Goal: Task Accomplishment & Management: Manage account settings

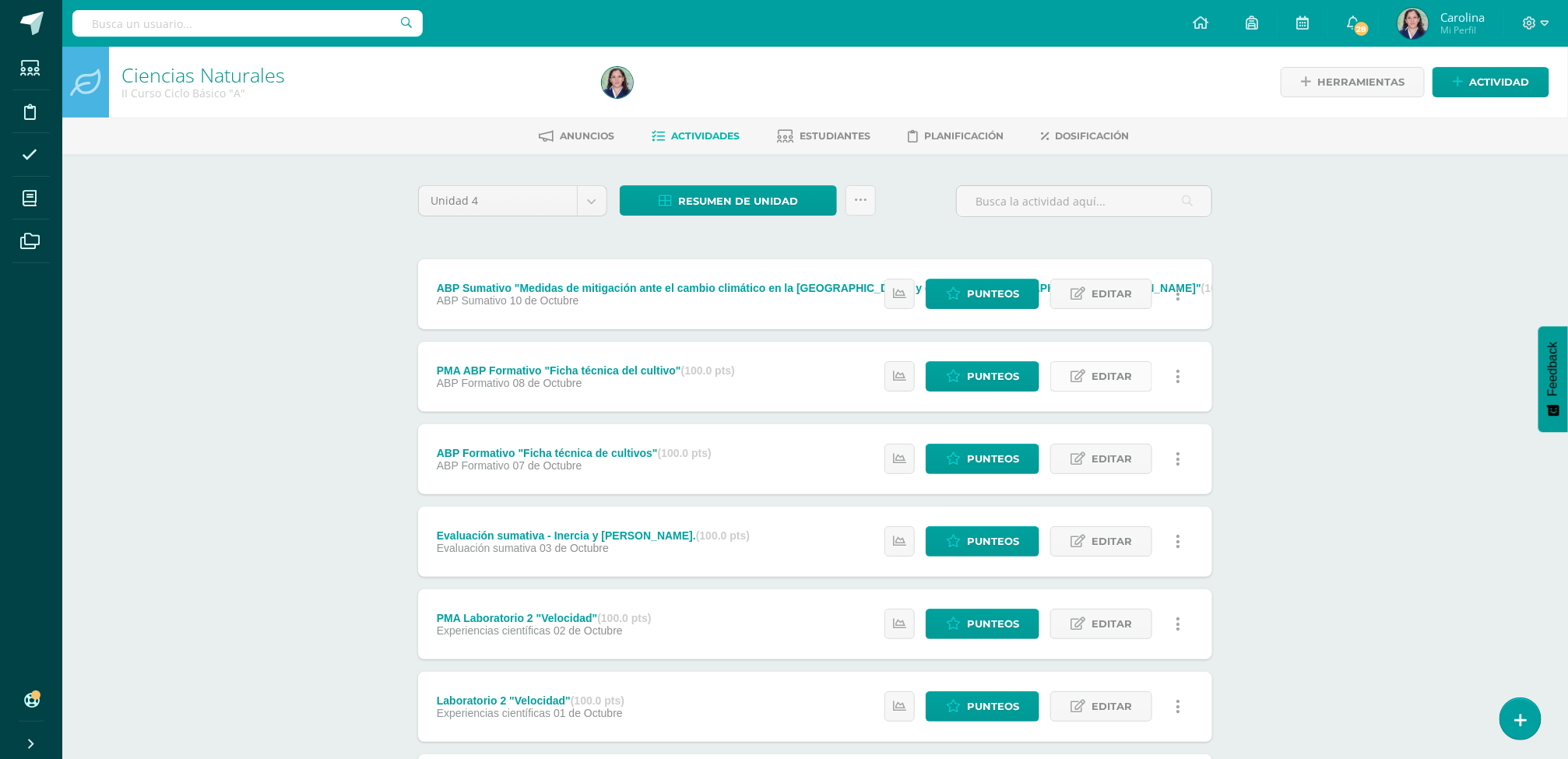
click at [1126, 379] on span "Editar" at bounding box center [1111, 377] width 40 height 29
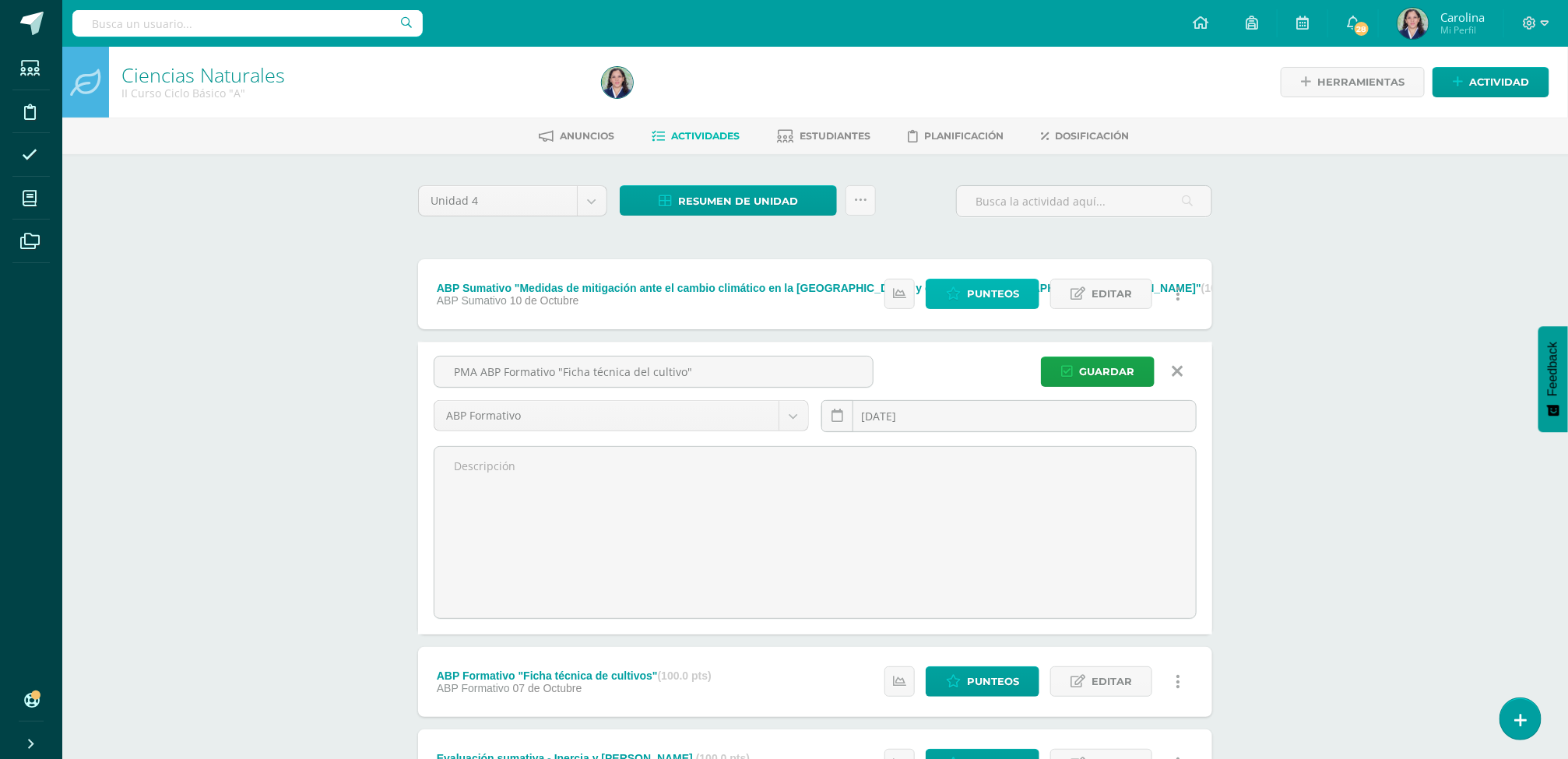
click at [1000, 301] on span "Punteos" at bounding box center [993, 294] width 52 height 29
click at [1180, 376] on icon at bounding box center [1178, 371] width 11 height 17
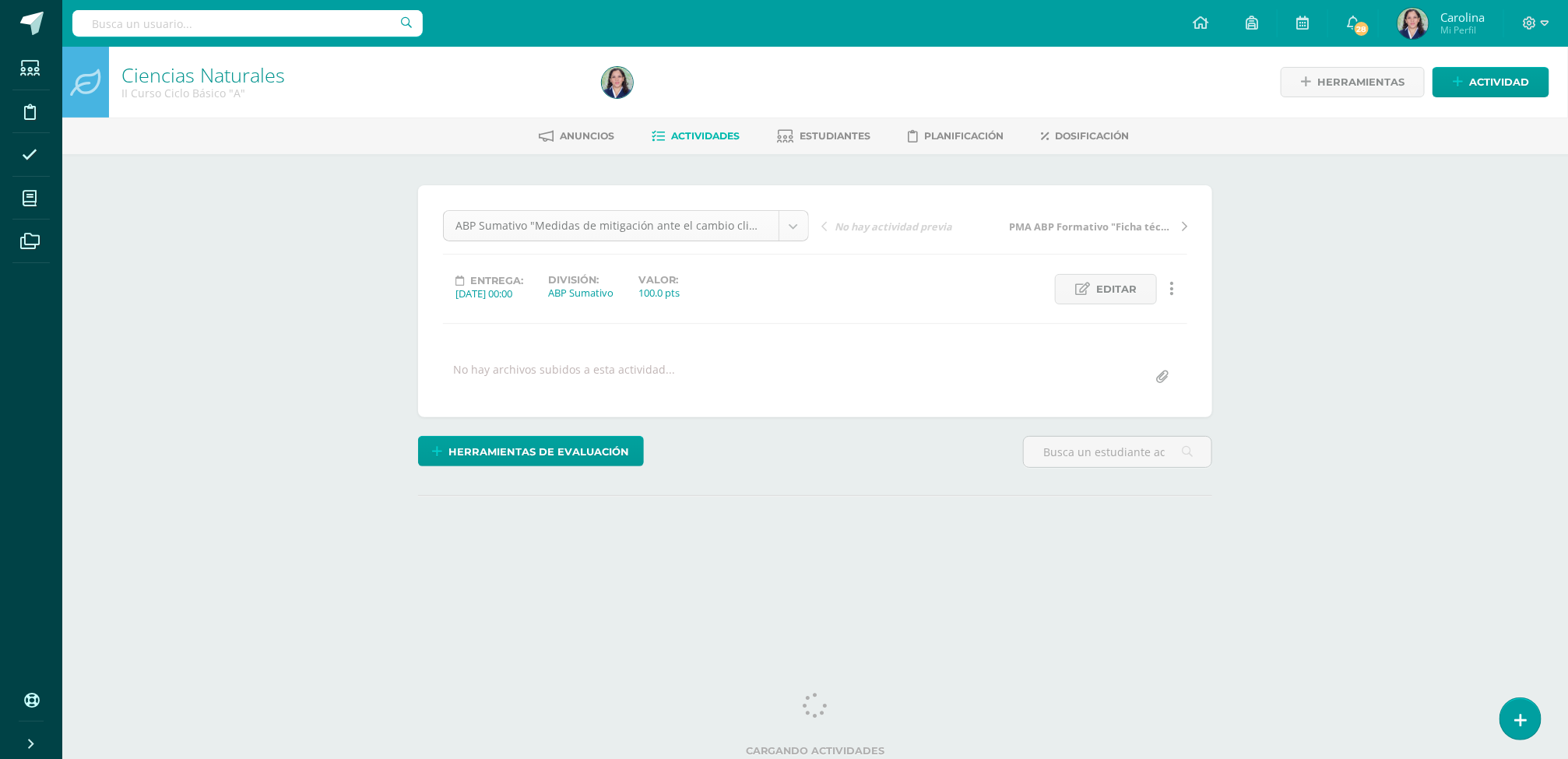
click at [788, 224] on body "Estudiantes Disciplina Asistencia Mis cursos Archivos Soporte Ayuda Reportar un…" at bounding box center [784, 308] width 1568 height 616
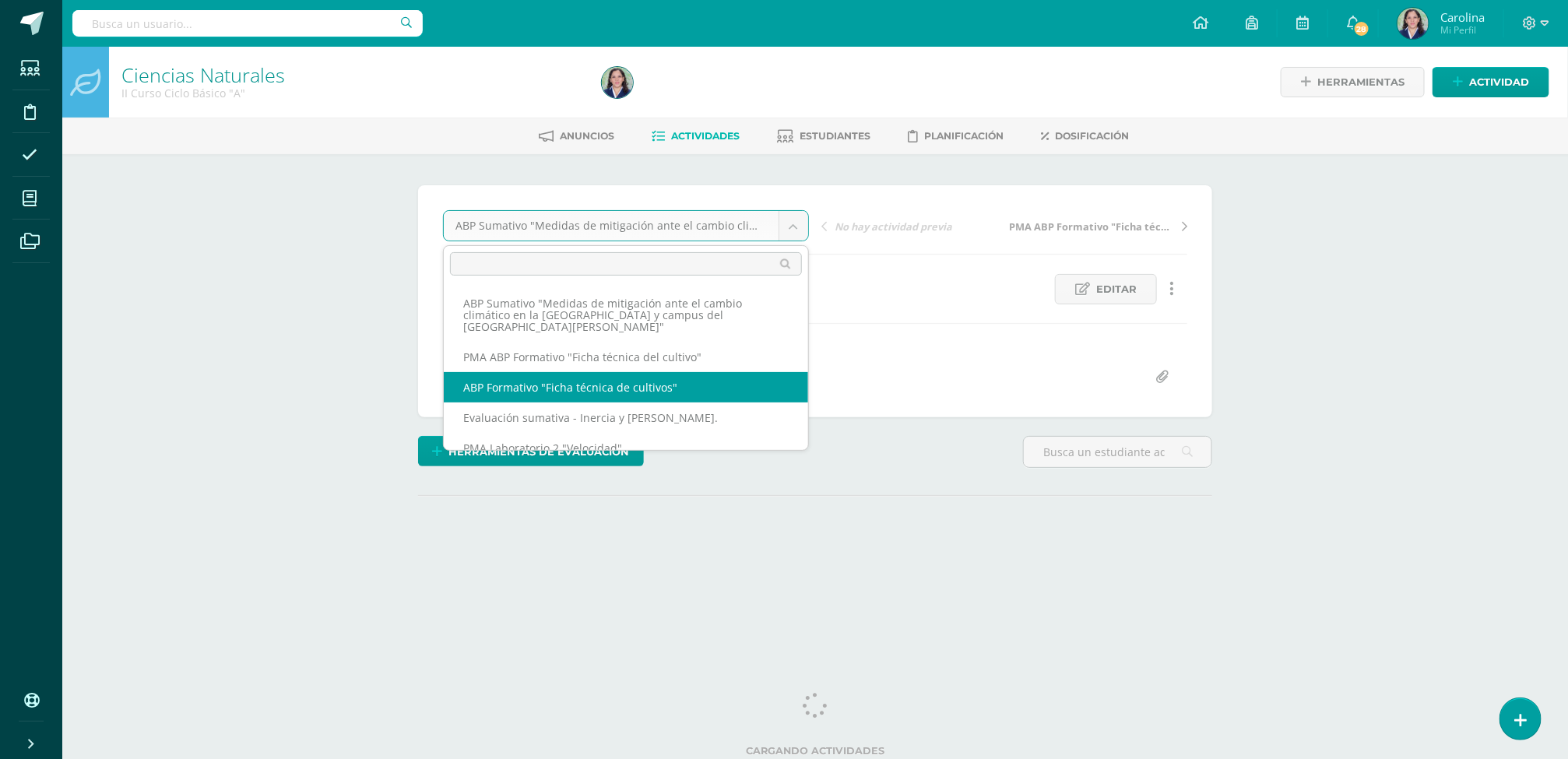
select select "/dashboard/teacher/grade-activity/260362/"
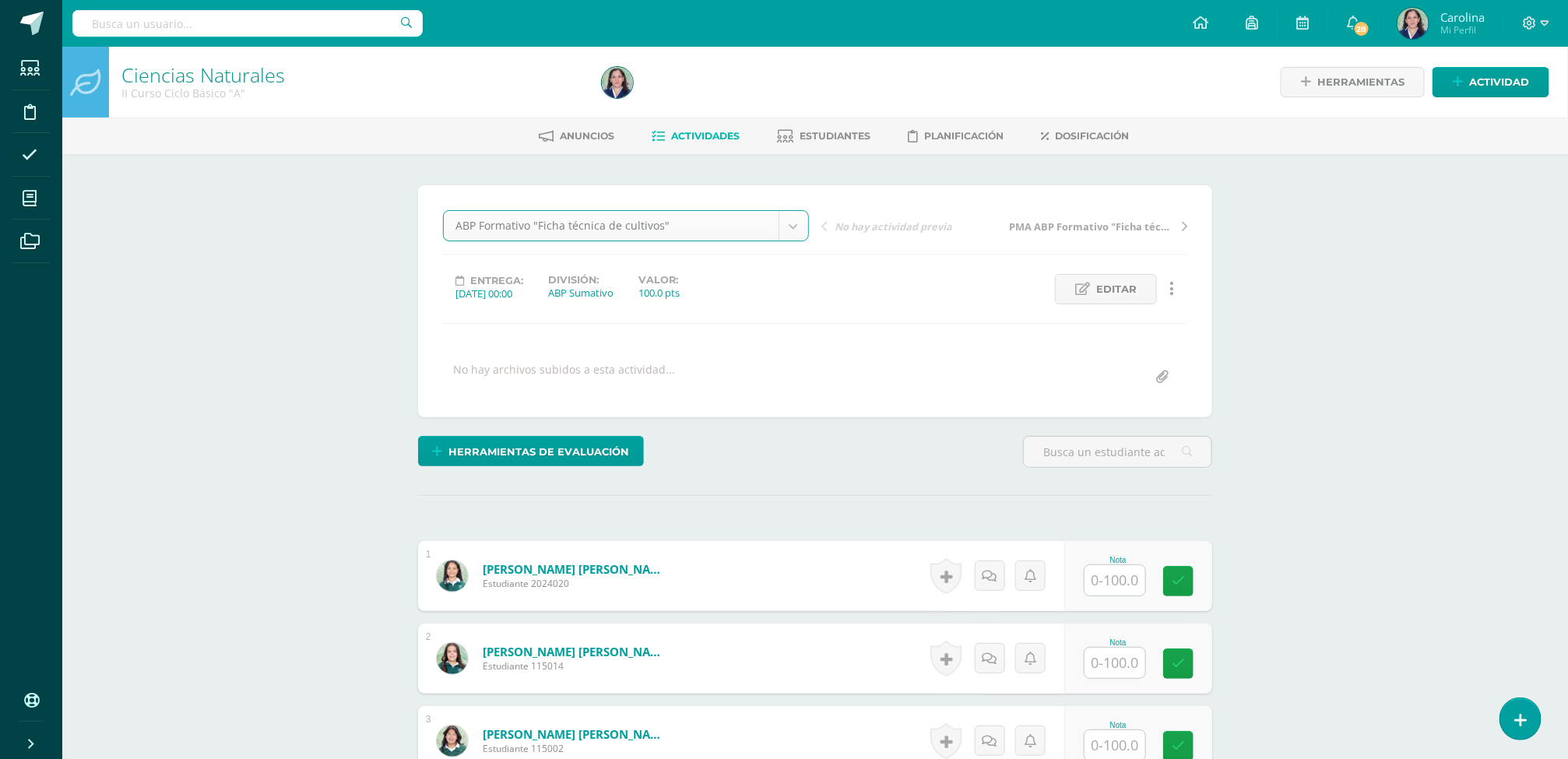
click at [806, 213] on body "Estudiantes Disciplina Asistencia Mis cursos Archivos Soporte Ayuda Reportar un…" at bounding box center [784, 763] width 1568 height 1527
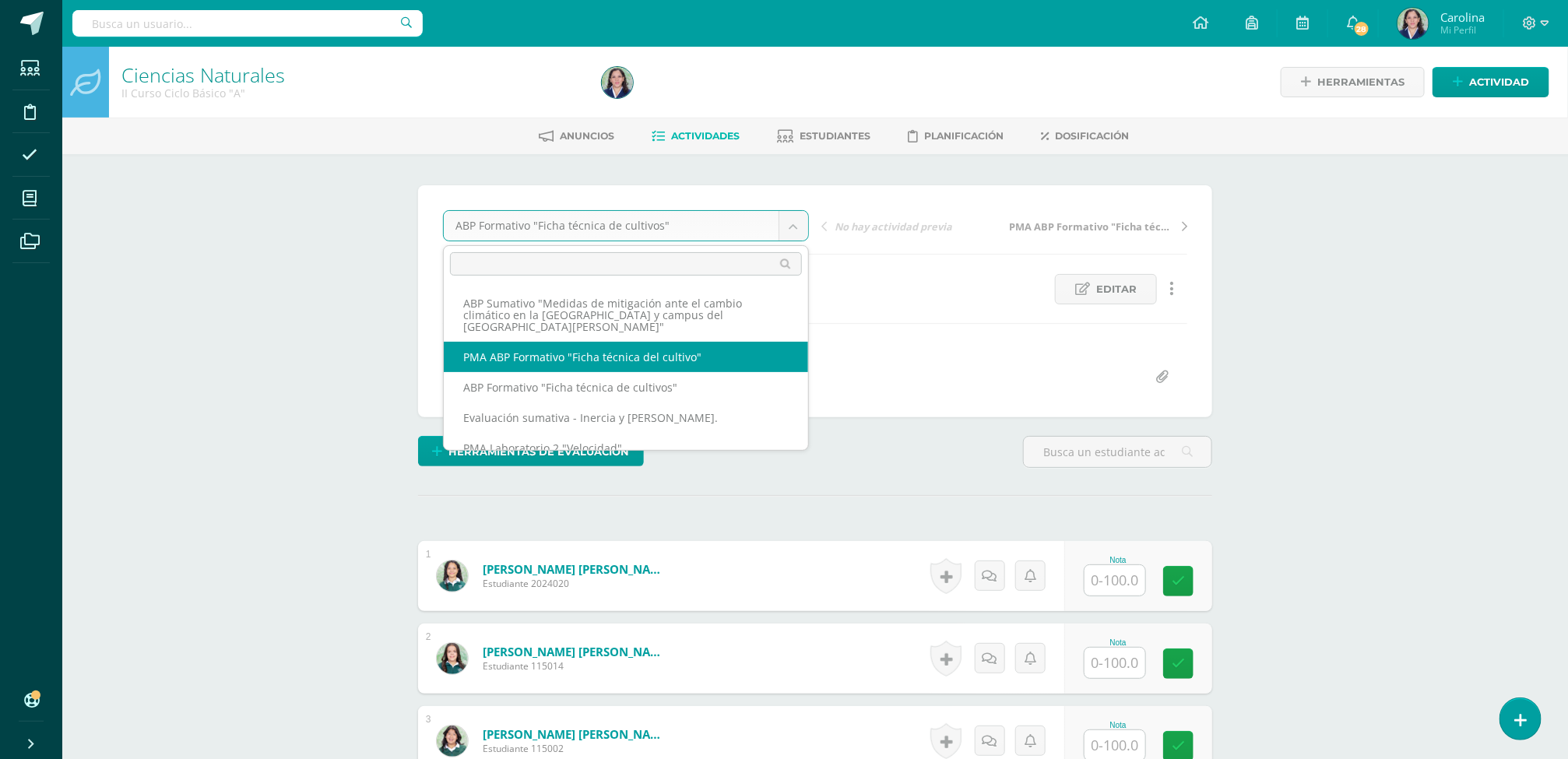
scroll to position [1, 0]
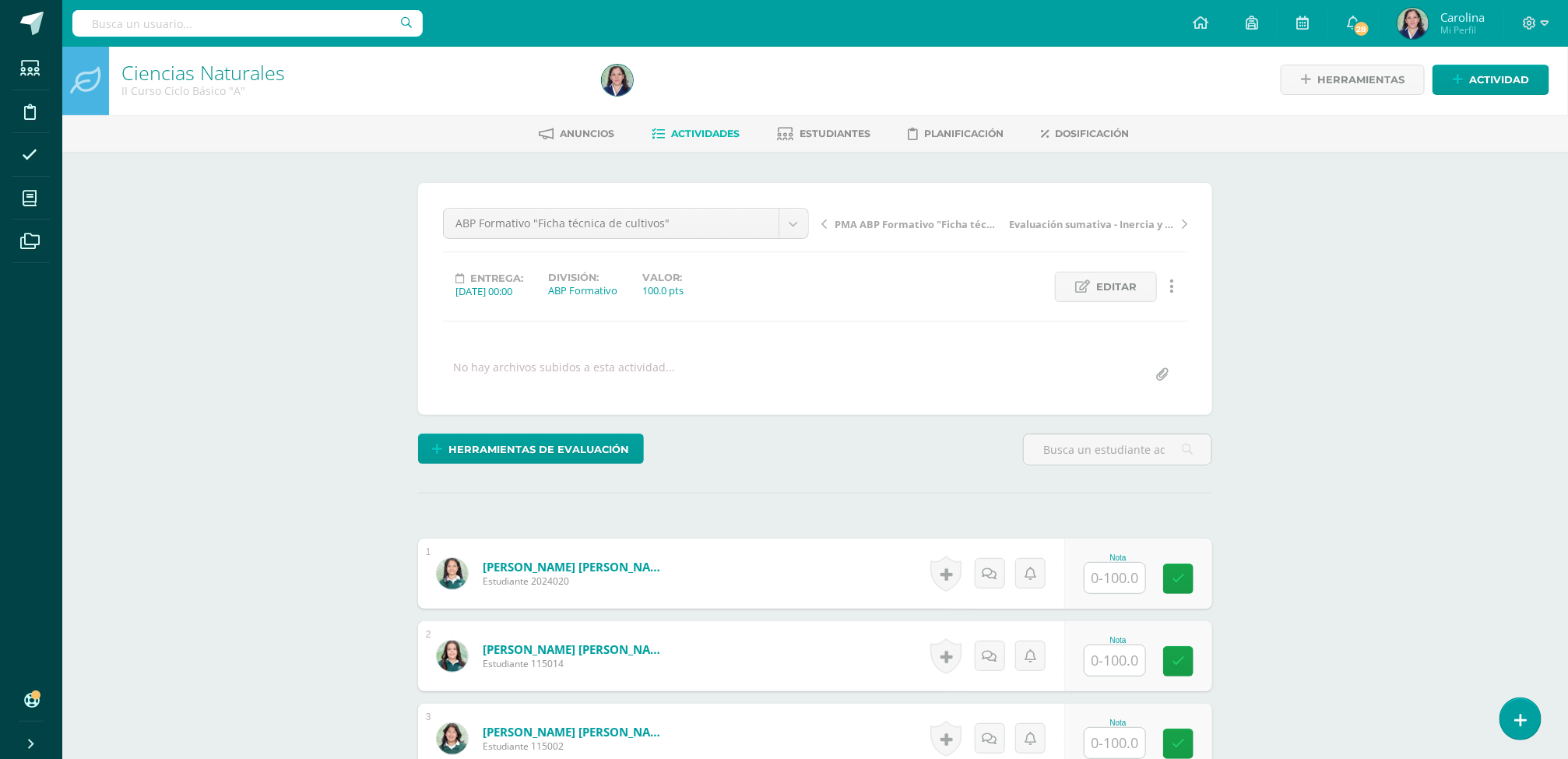
scroll to position [3, 0]
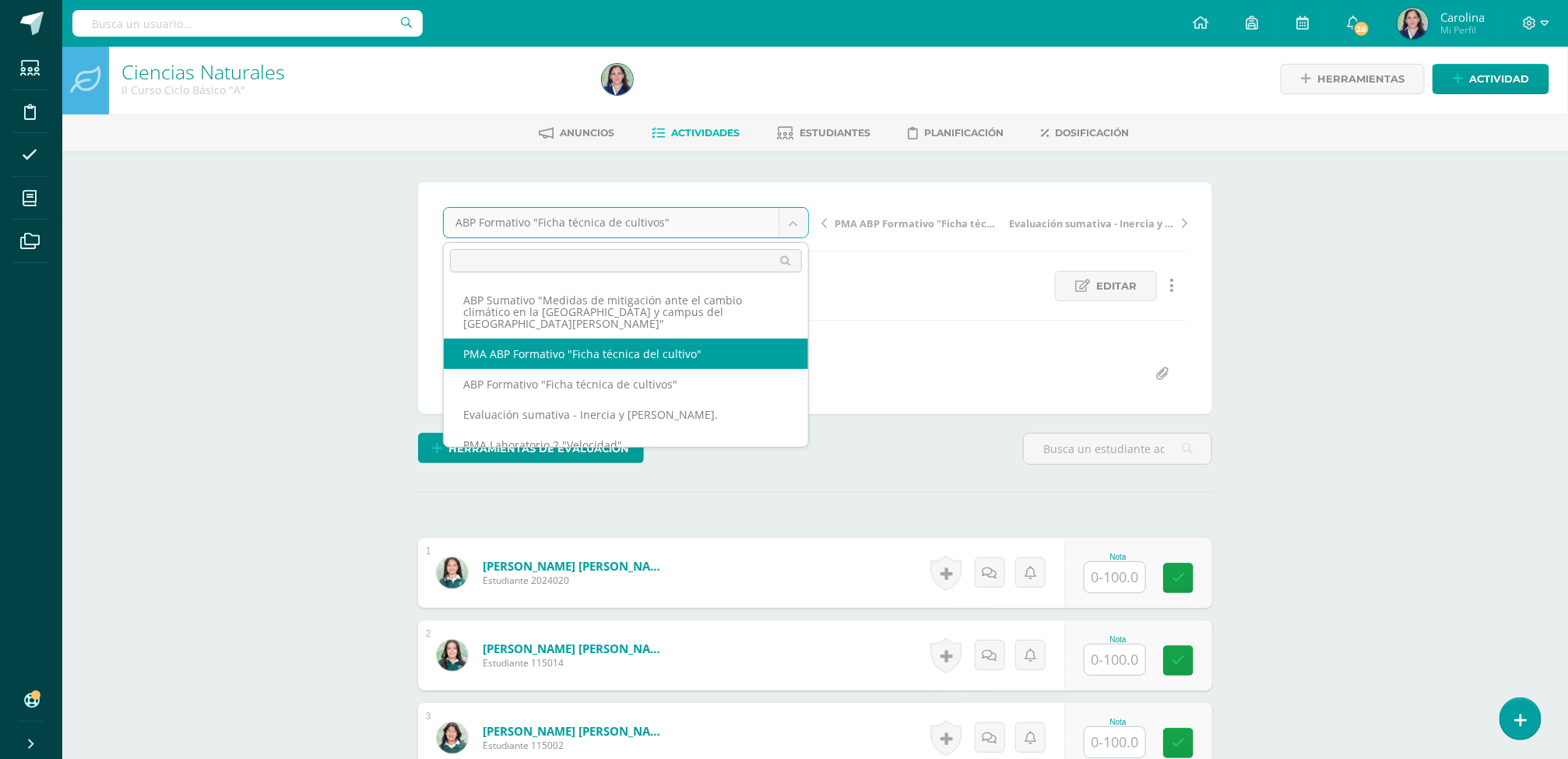
select select "/dashboard/teacher/grade-activity/260364/"
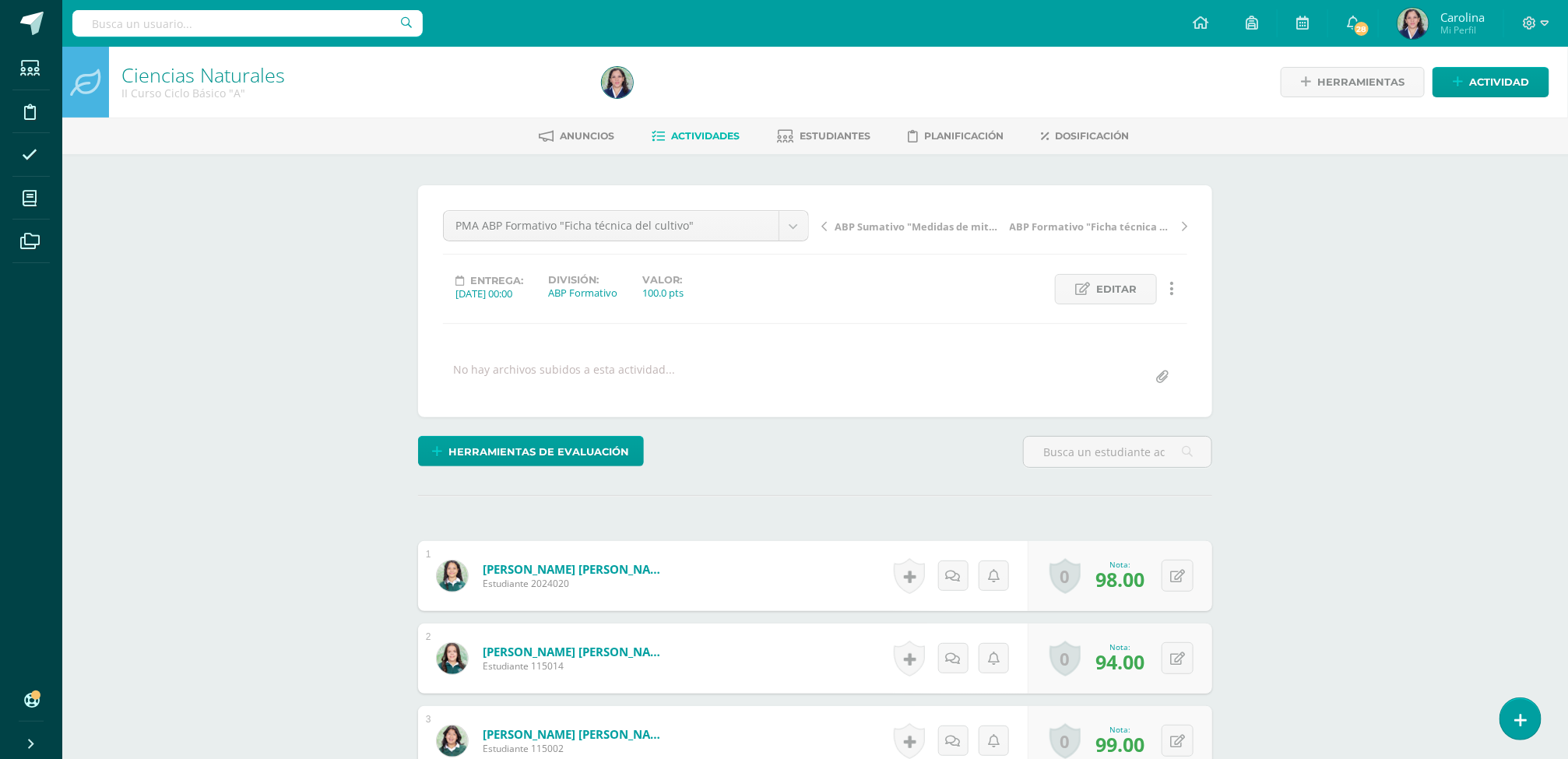
scroll to position [1, 0]
click at [1173, 587] on button at bounding box center [1178, 575] width 32 height 32
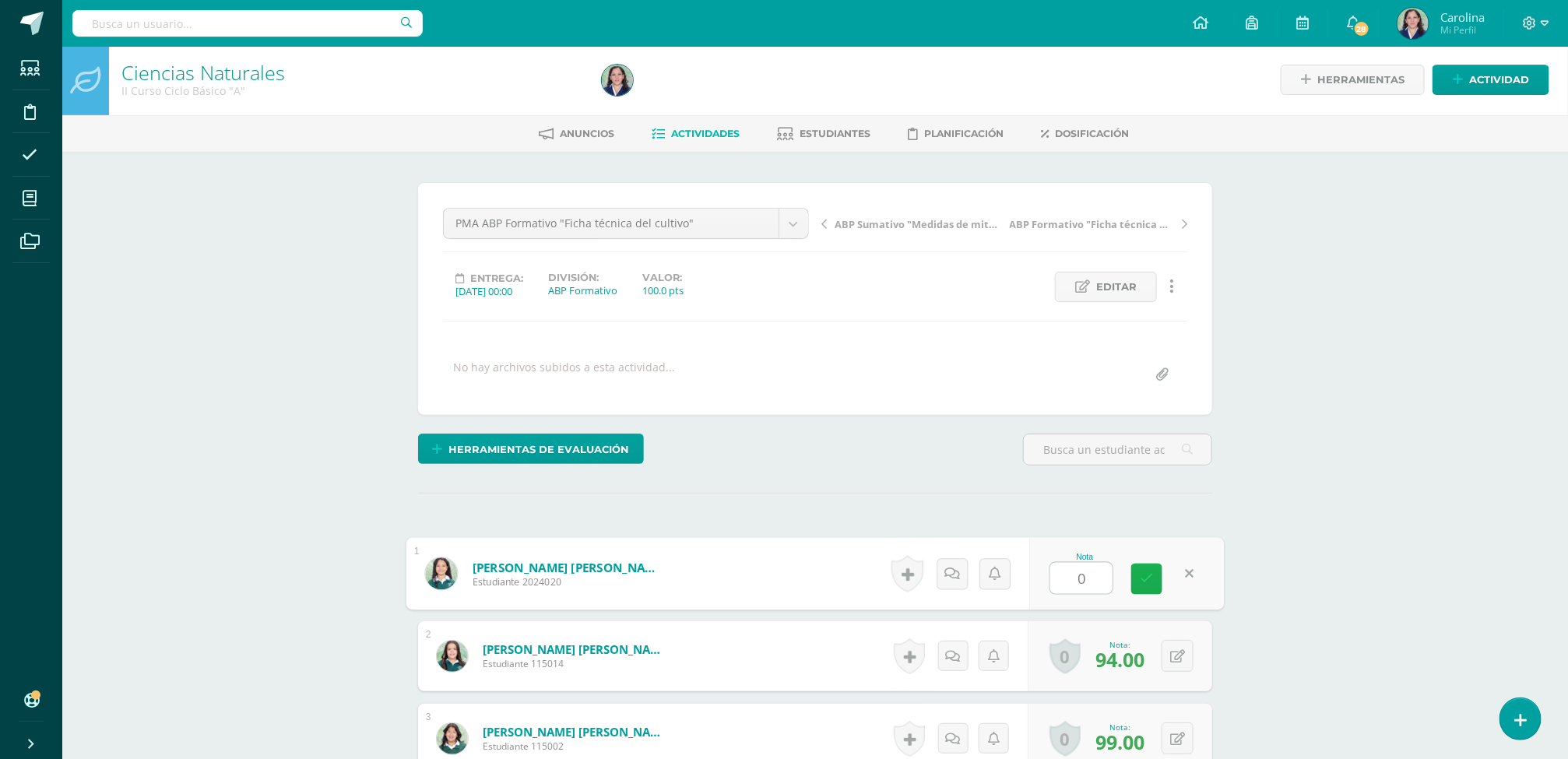
type input "0.00"
click at [1178, 661] on button at bounding box center [1187, 655] width 33 height 33
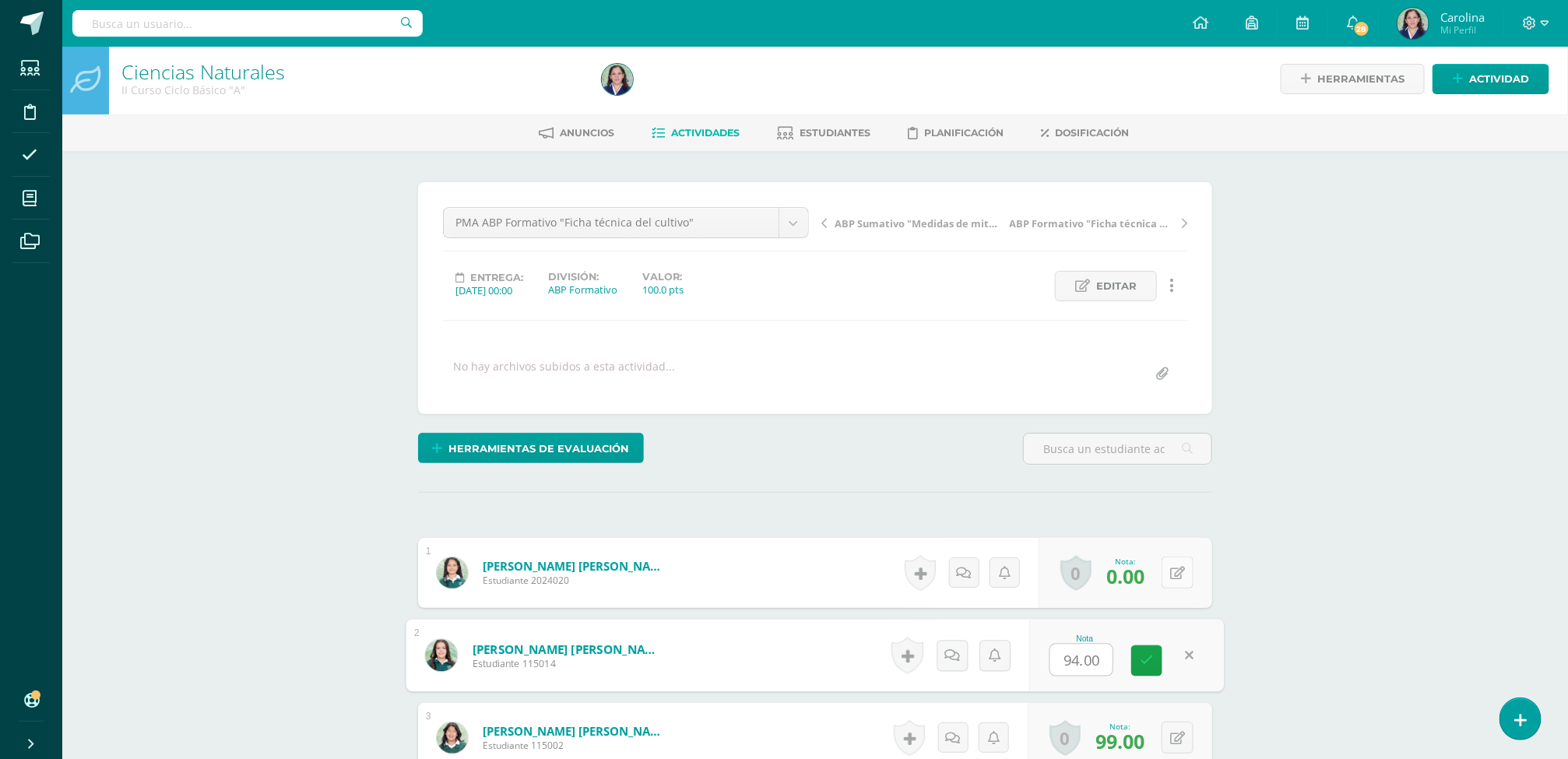
click at [1173, 587] on button at bounding box center [1178, 573] width 32 height 32
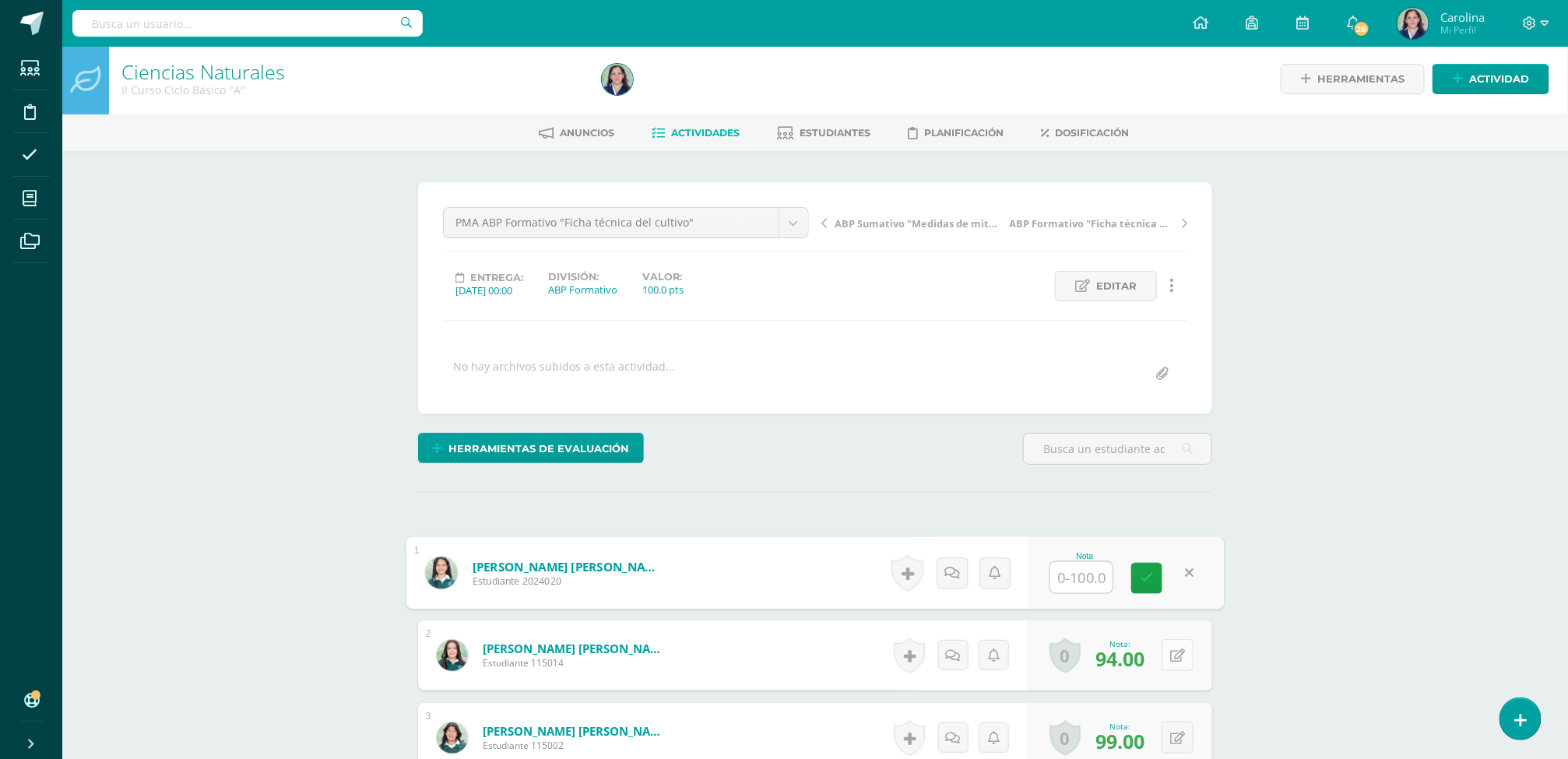
click at [1179, 662] on icon at bounding box center [1178, 656] width 15 height 13
click at [1177, 740] on button at bounding box center [1187, 738] width 33 height 33
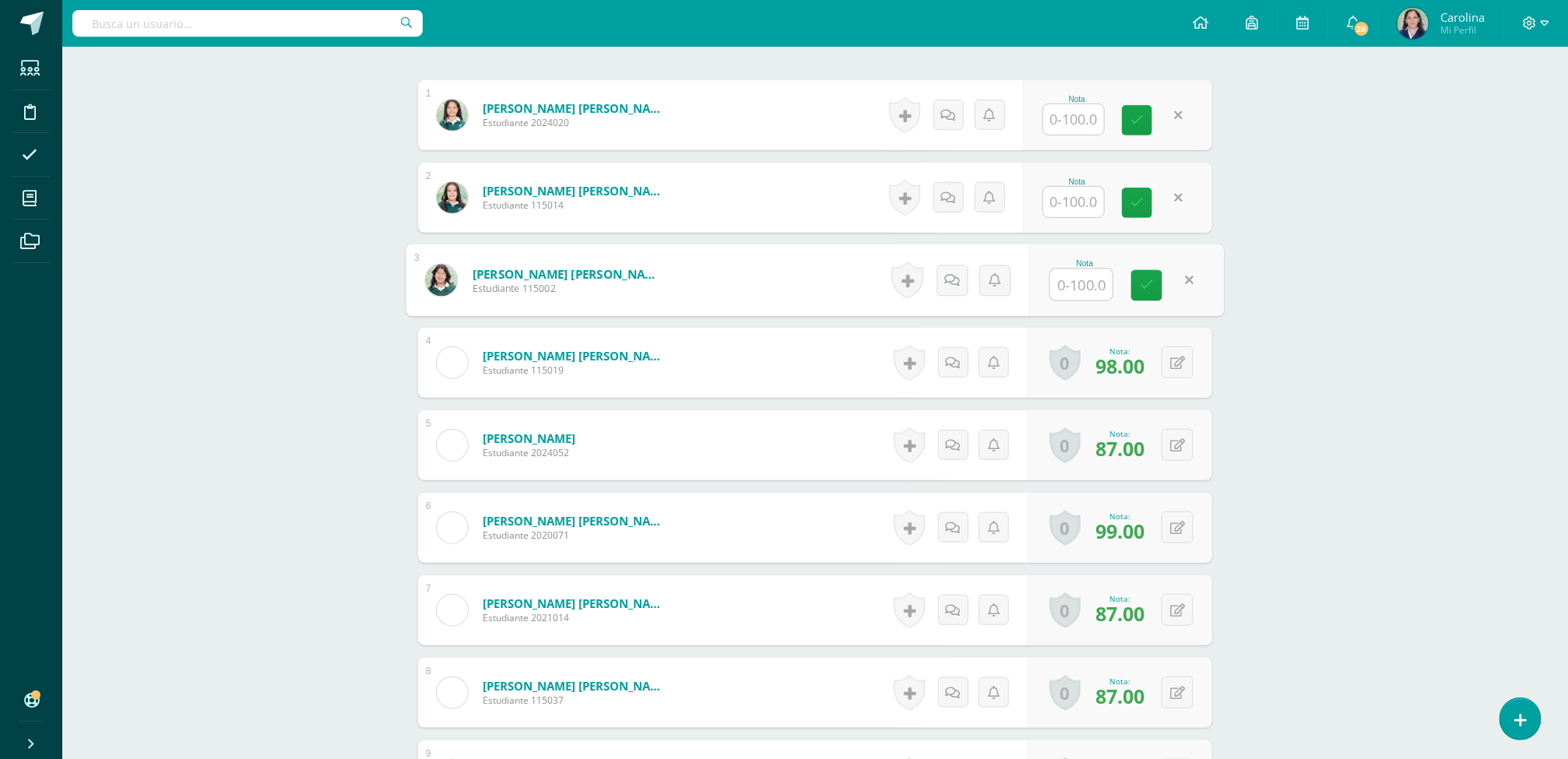
scroll to position [503, 0]
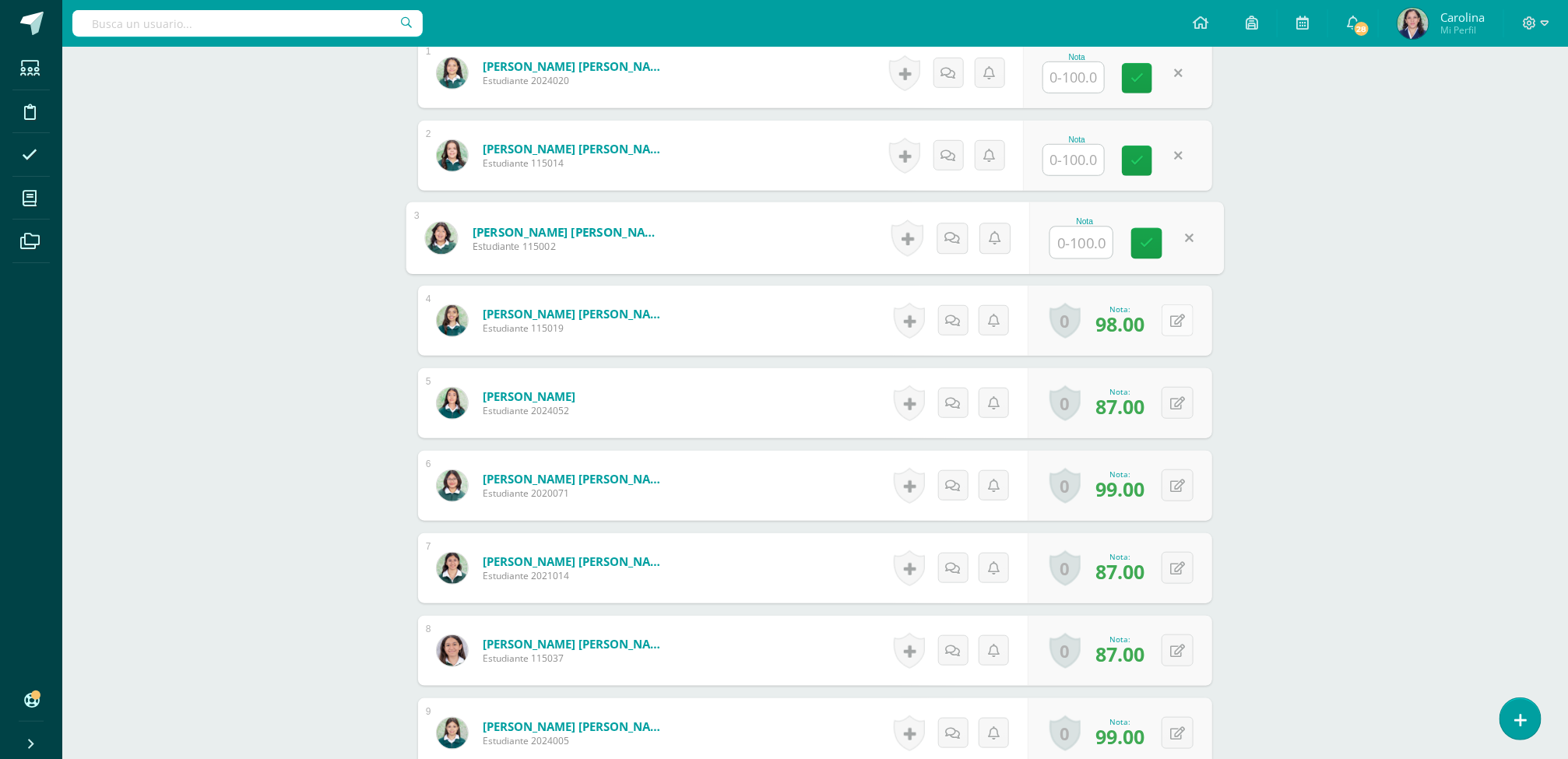
click at [1174, 332] on button at bounding box center [1178, 320] width 32 height 32
click at [1187, 415] on button at bounding box center [1178, 403] width 32 height 32
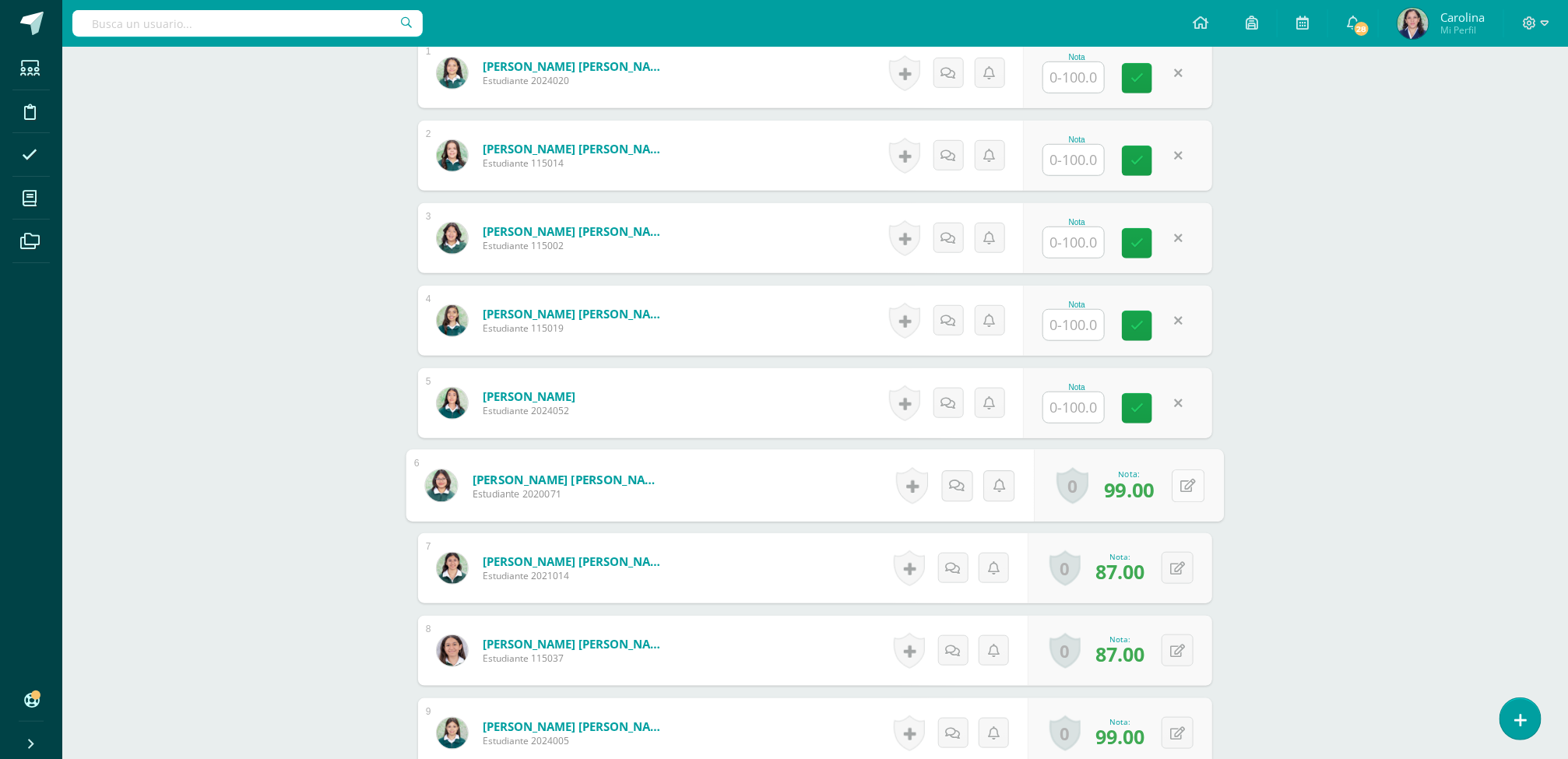
click at [1173, 496] on button at bounding box center [1187, 486] width 33 height 33
click at [1178, 579] on button at bounding box center [1187, 568] width 33 height 33
click at [1175, 654] on button at bounding box center [1187, 651] width 33 height 33
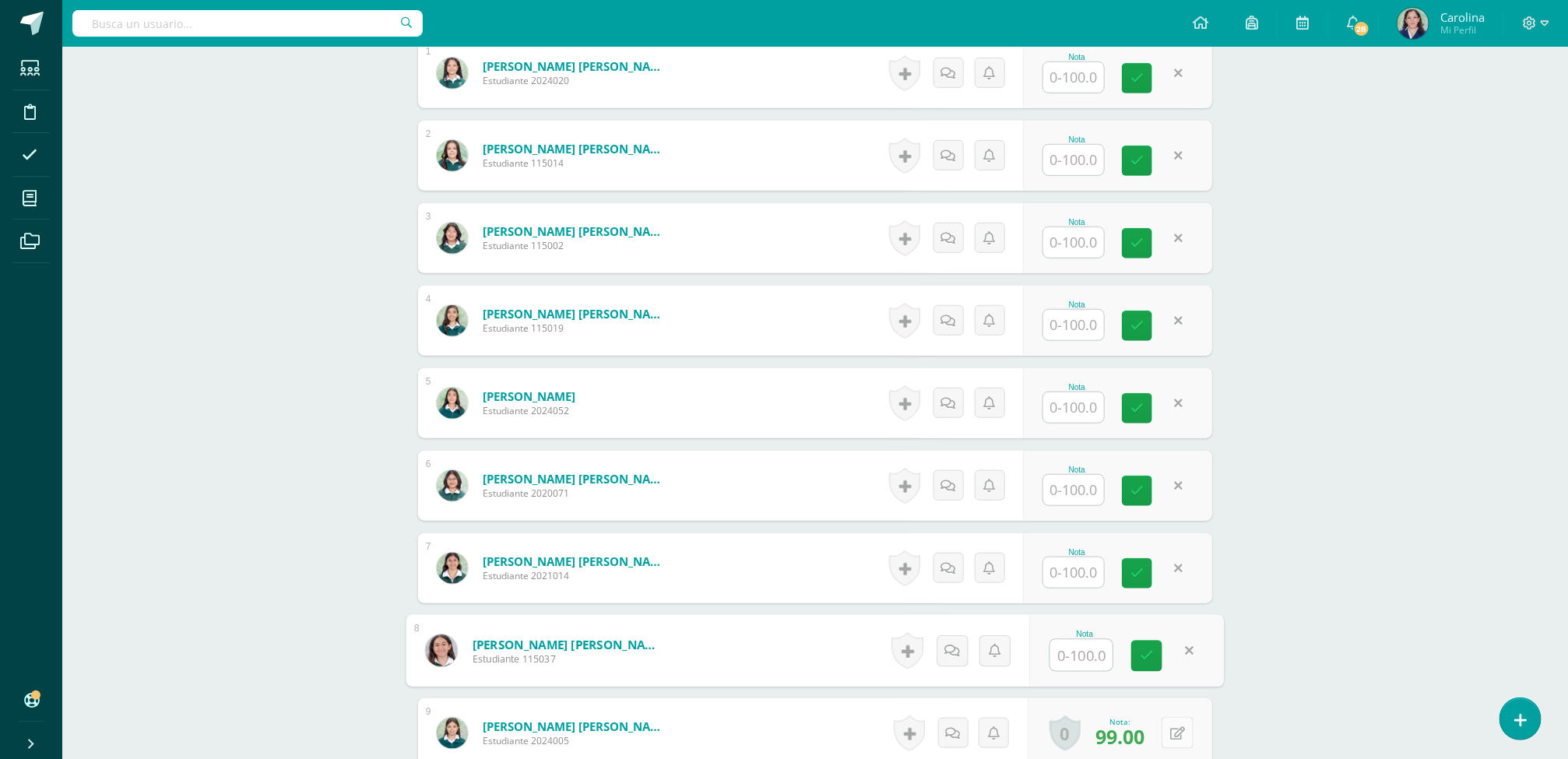
click at [1173, 747] on button at bounding box center [1178, 733] width 32 height 32
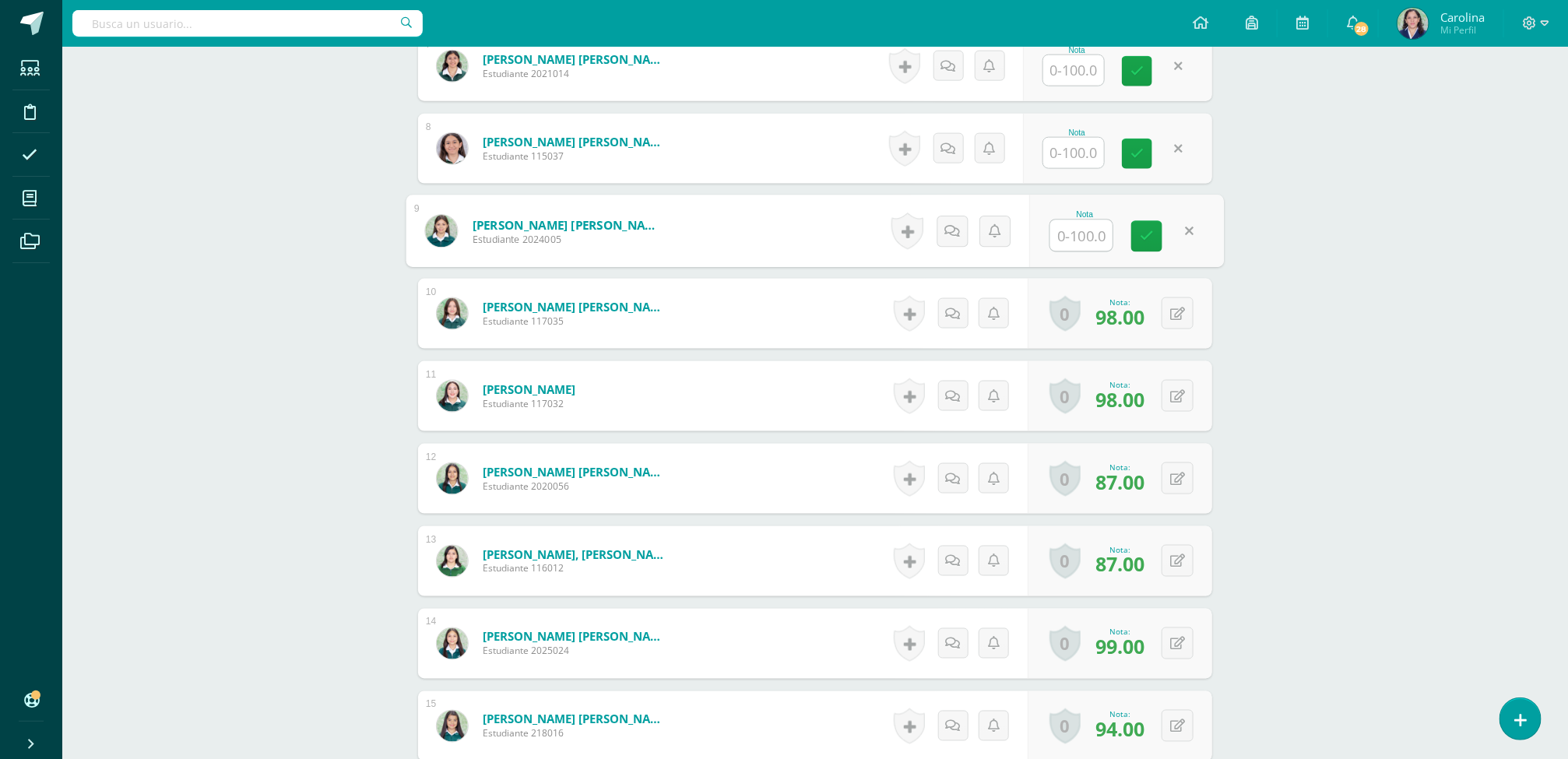
scroll to position [1035, 0]
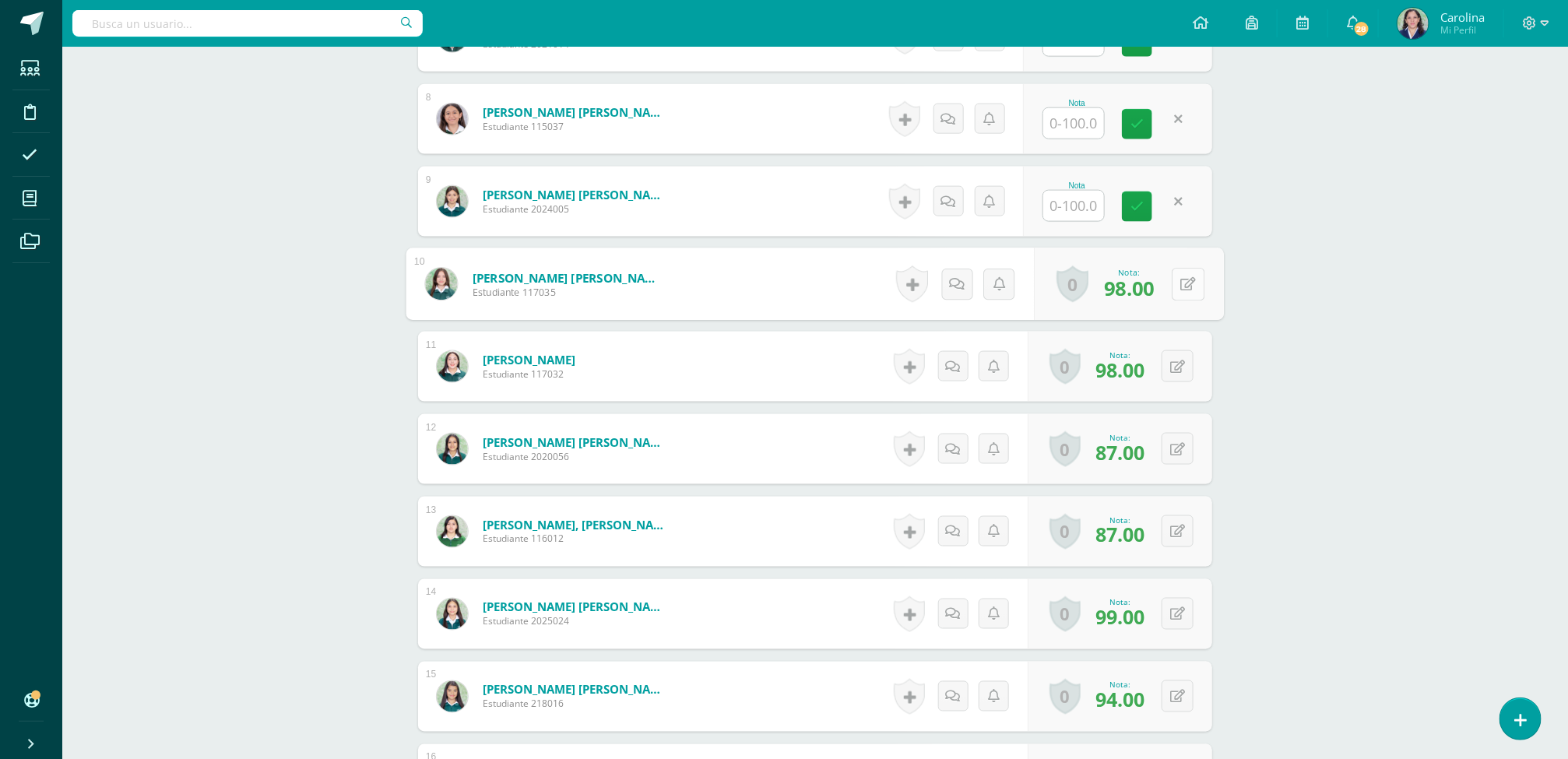
click at [1177, 297] on button at bounding box center [1187, 284] width 33 height 33
click at [1177, 373] on button at bounding box center [1187, 366] width 33 height 33
click at [1172, 457] on button at bounding box center [1187, 449] width 33 height 33
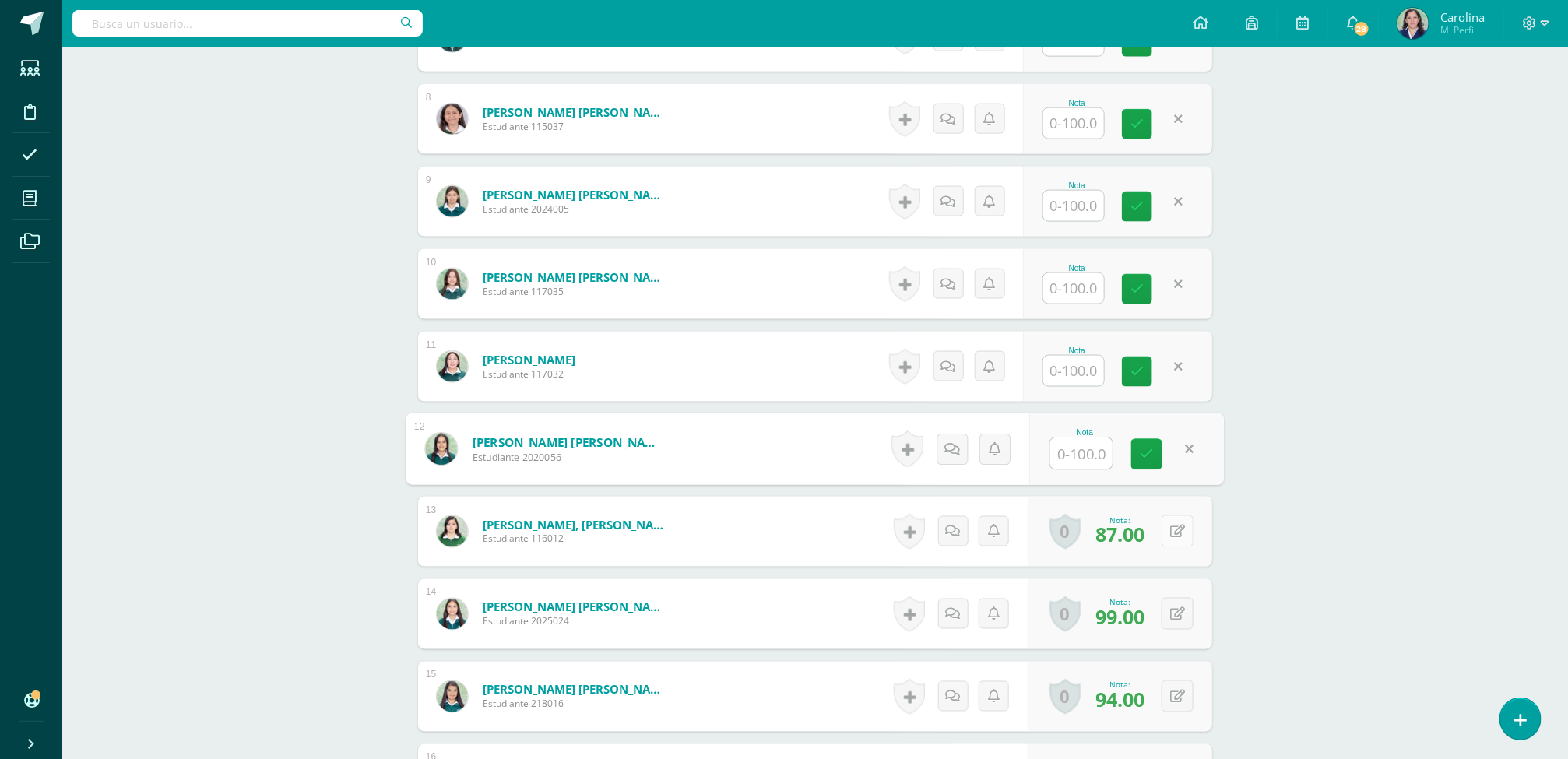
click at [1177, 542] on button at bounding box center [1178, 532] width 32 height 32
click at [1178, 619] on button at bounding box center [1178, 614] width 32 height 32
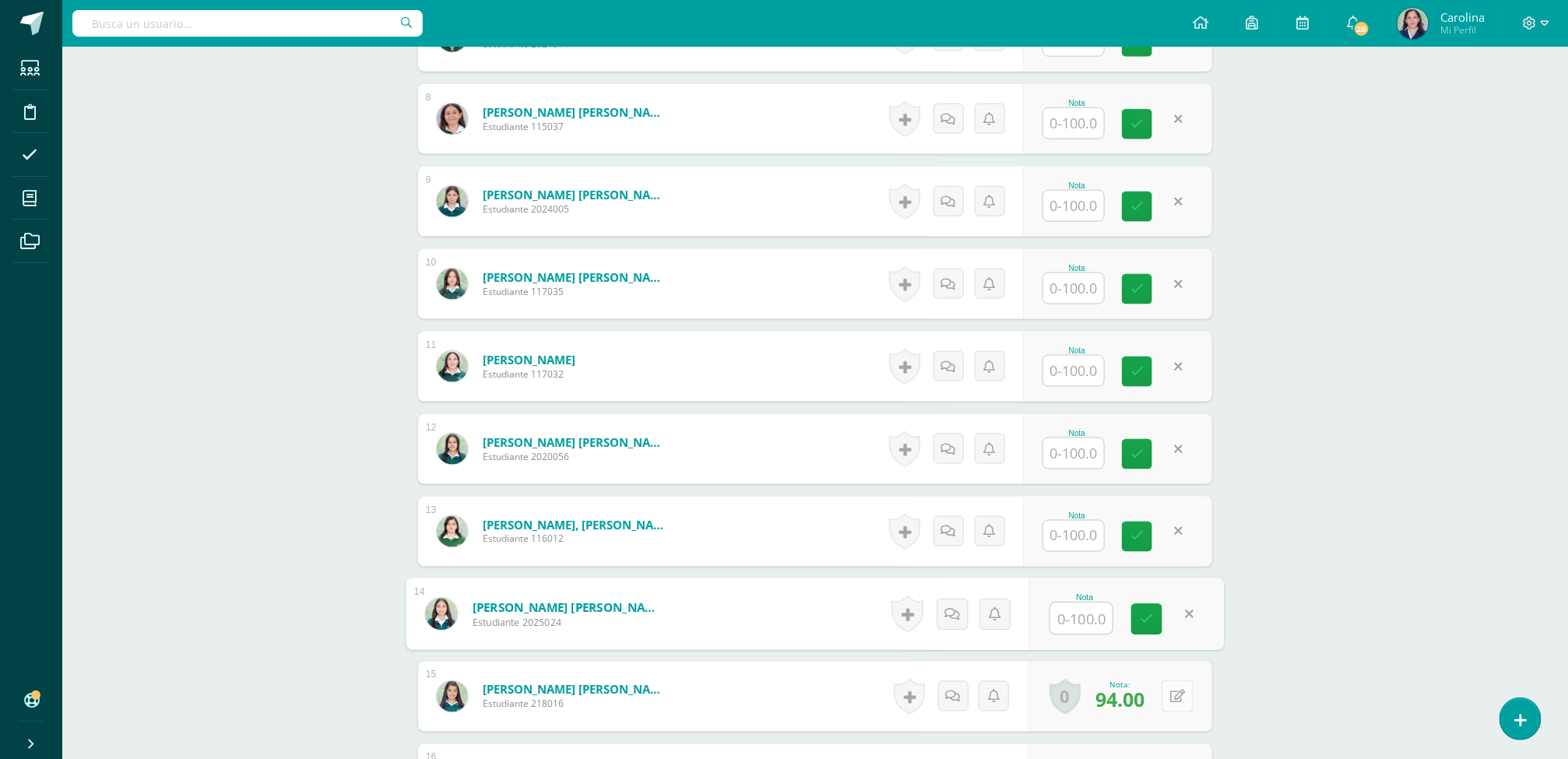
click at [1175, 703] on button at bounding box center [1178, 696] width 32 height 32
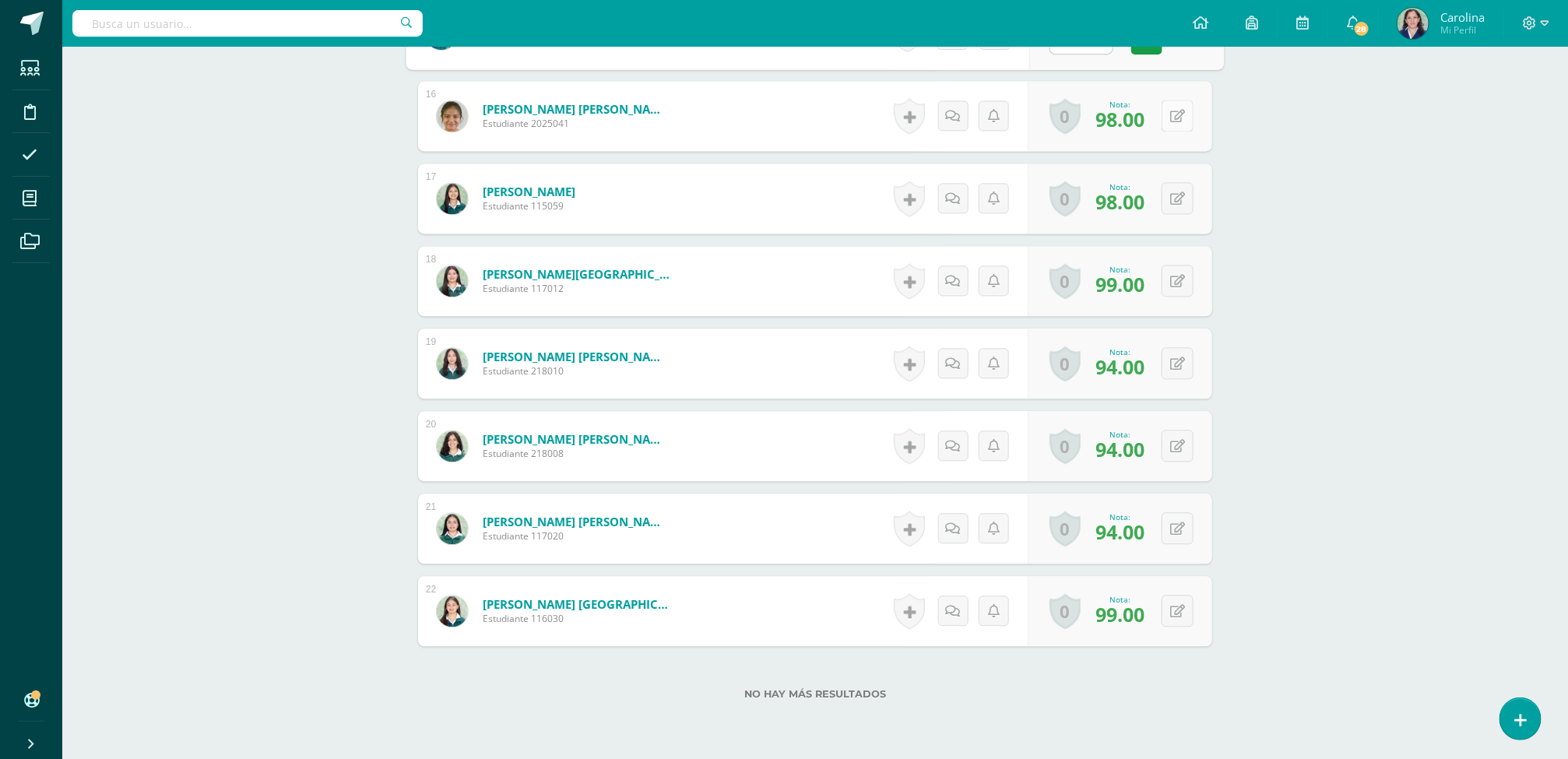
click at [1171, 117] on button at bounding box center [1178, 116] width 32 height 32
click at [1187, 203] on button at bounding box center [1187, 198] width 33 height 33
click at [1175, 293] on button at bounding box center [1187, 281] width 33 height 33
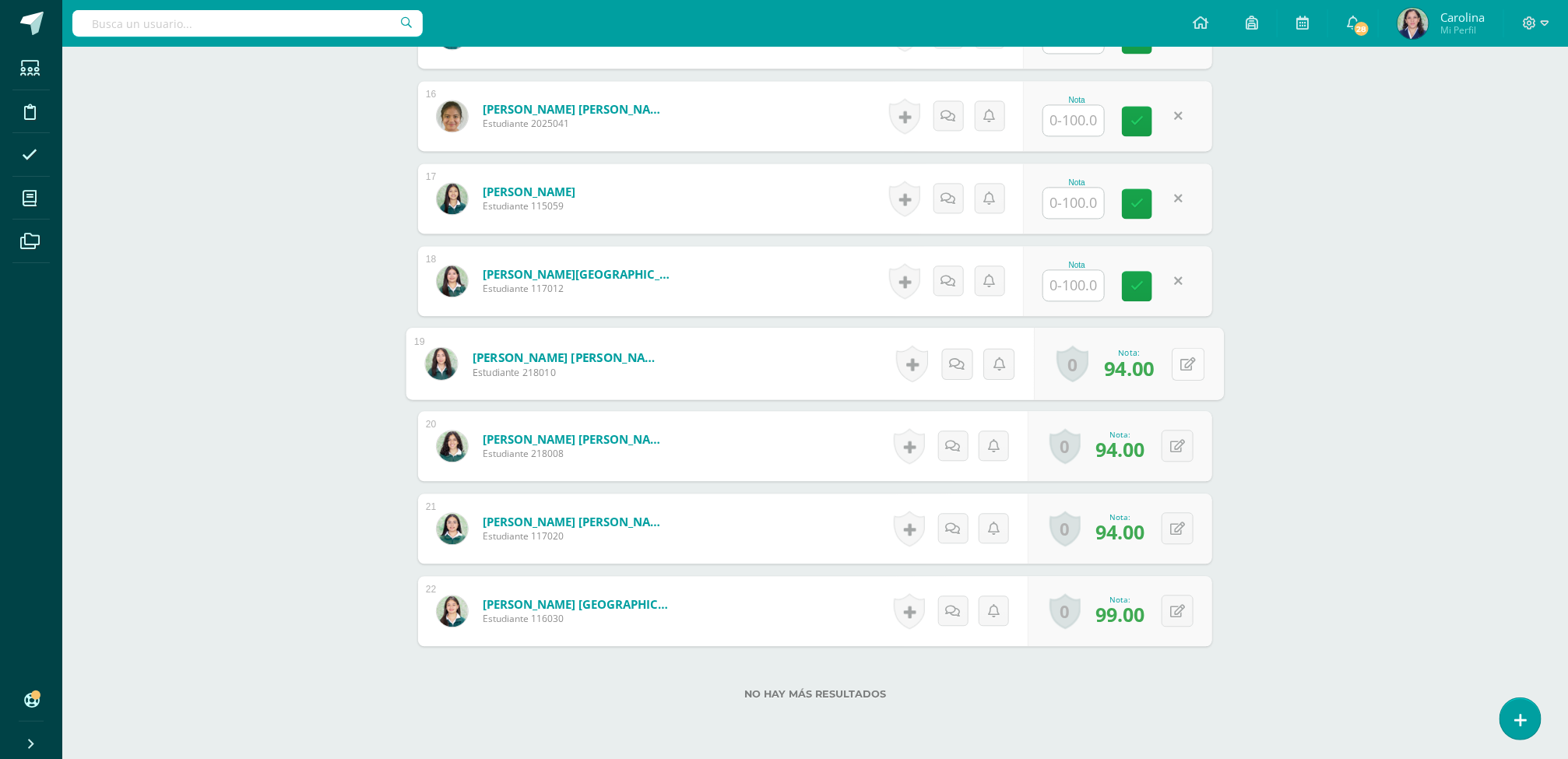
click at [1179, 374] on button at bounding box center [1187, 363] width 33 height 33
click at [1177, 456] on button at bounding box center [1178, 446] width 32 height 32
click at [1173, 537] on button at bounding box center [1187, 528] width 33 height 33
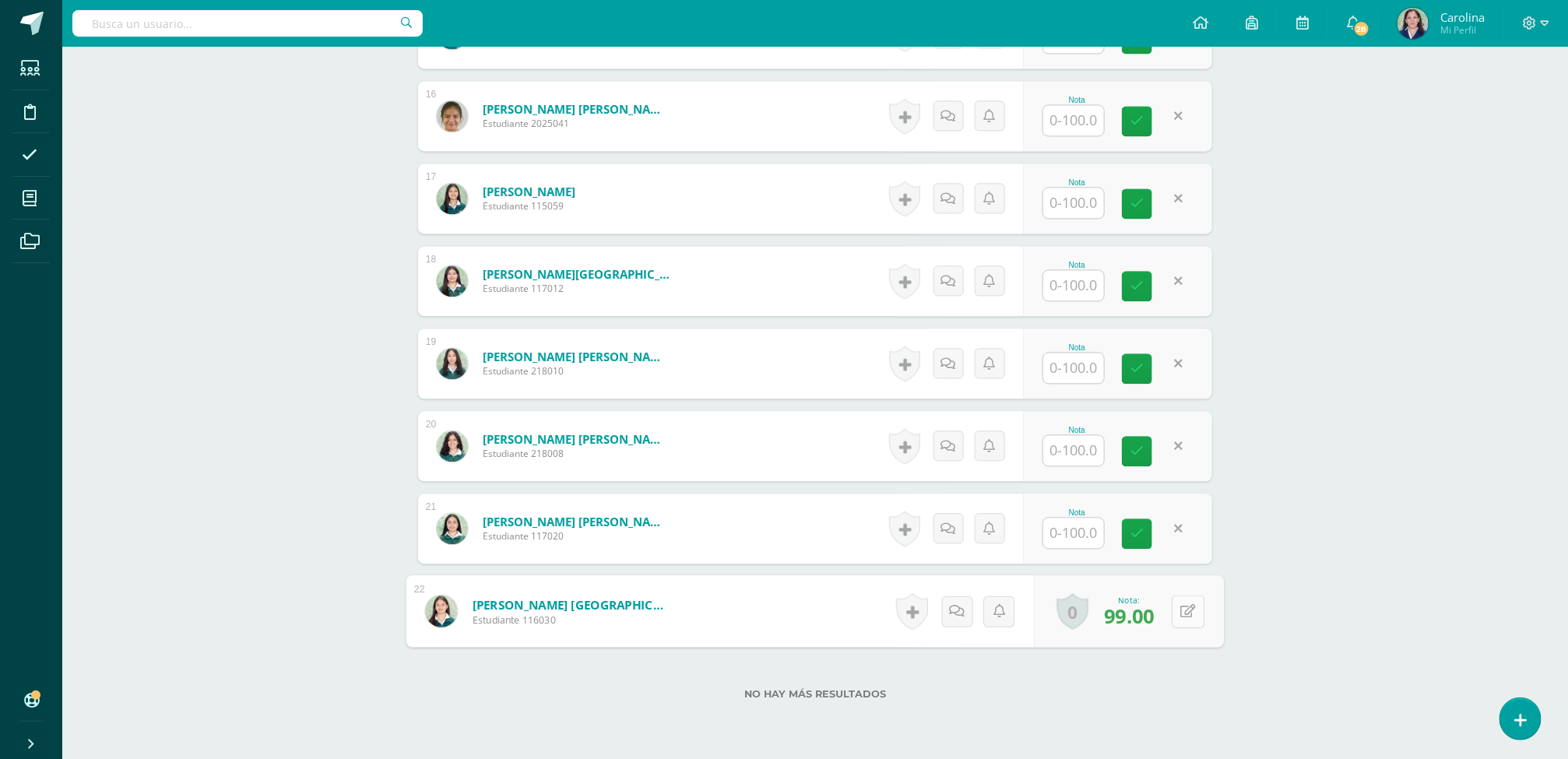
click at [1178, 621] on button at bounding box center [1187, 611] width 33 height 33
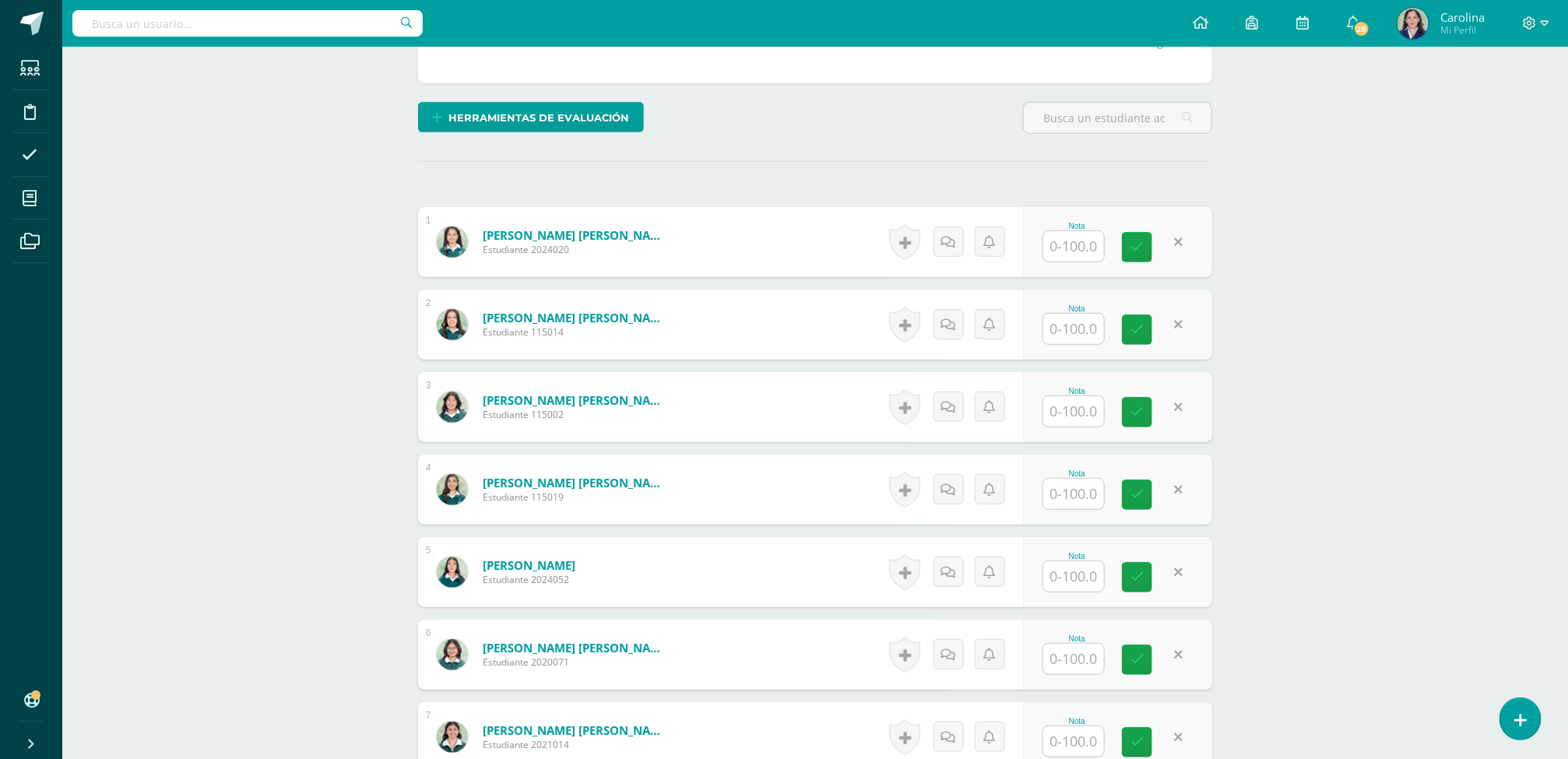
scroll to position [0, 0]
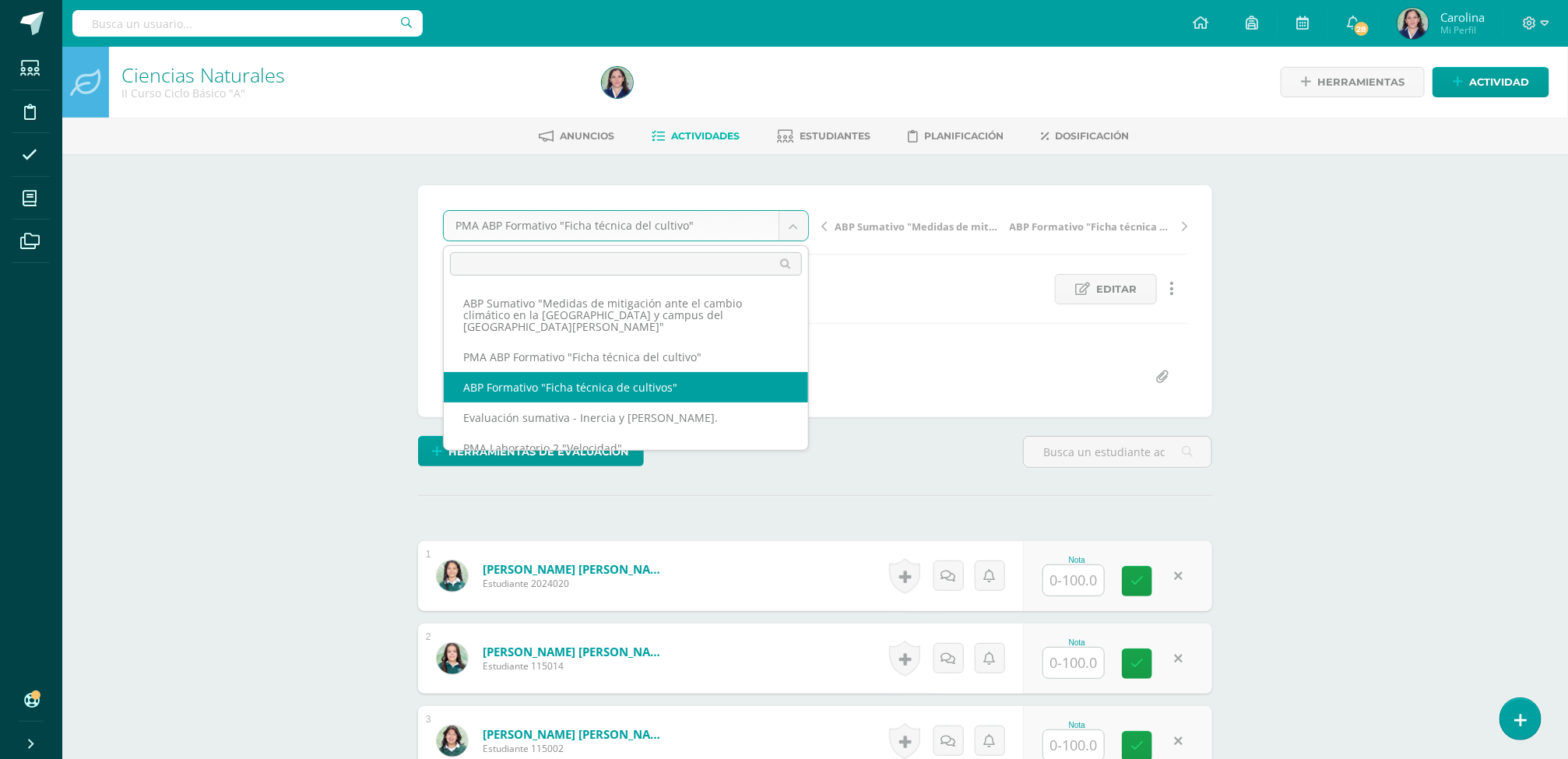
select select "/dashboard/teacher/grade-activity/260362/"
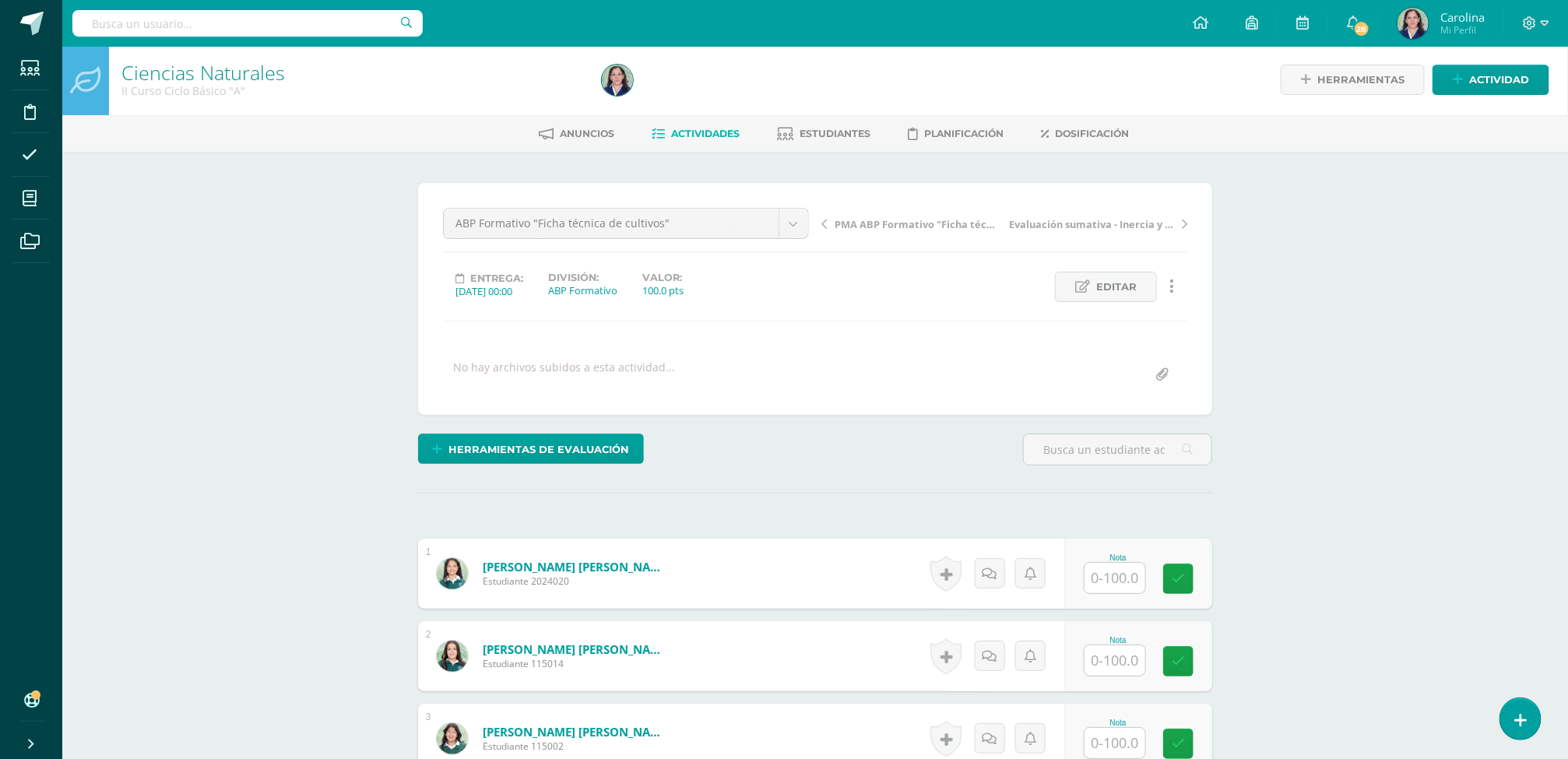
scroll to position [3, 0]
click at [1116, 589] on input "text" at bounding box center [1114, 578] width 60 height 31
type input "98"
type input "94"
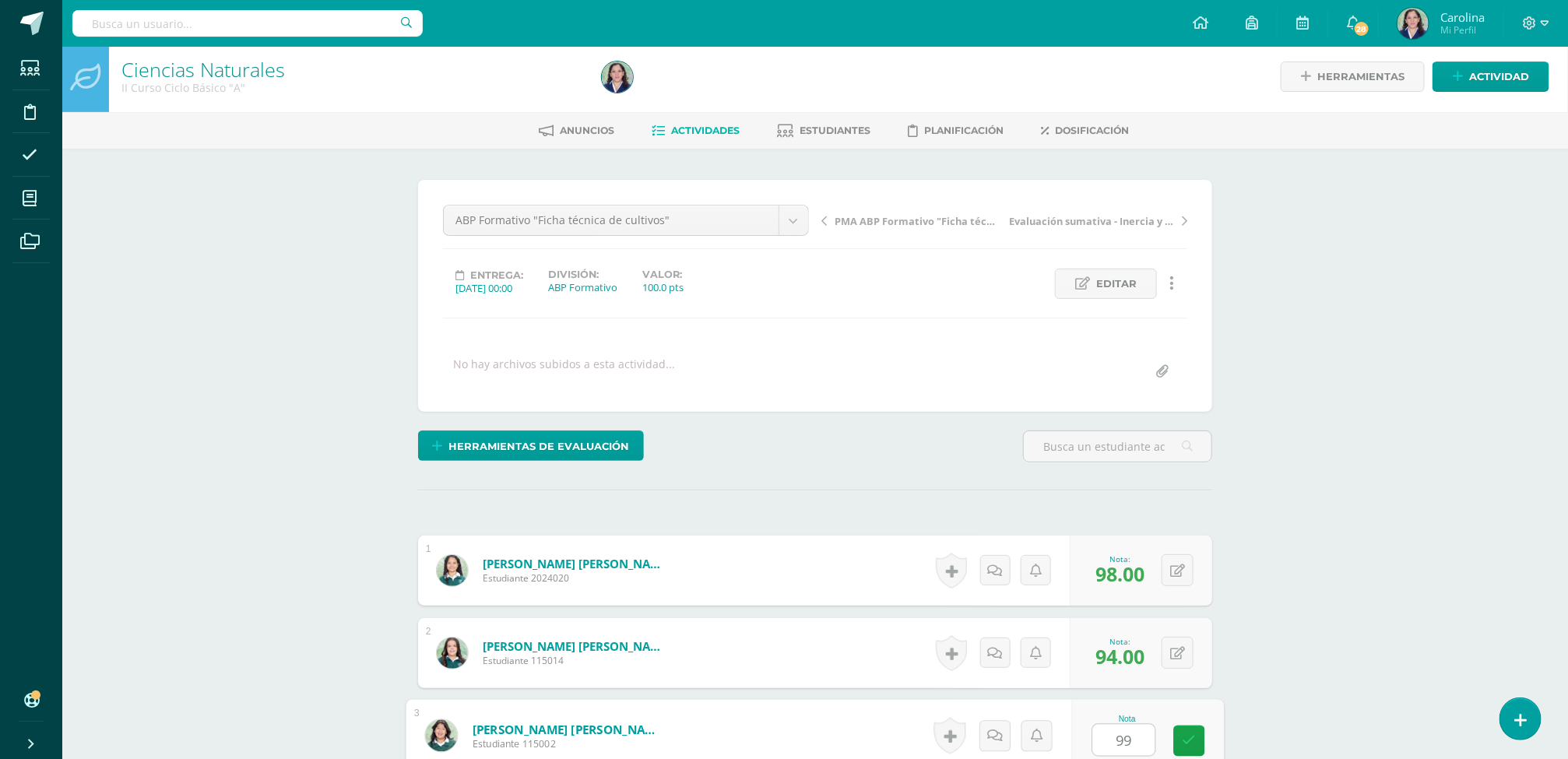
type input "99"
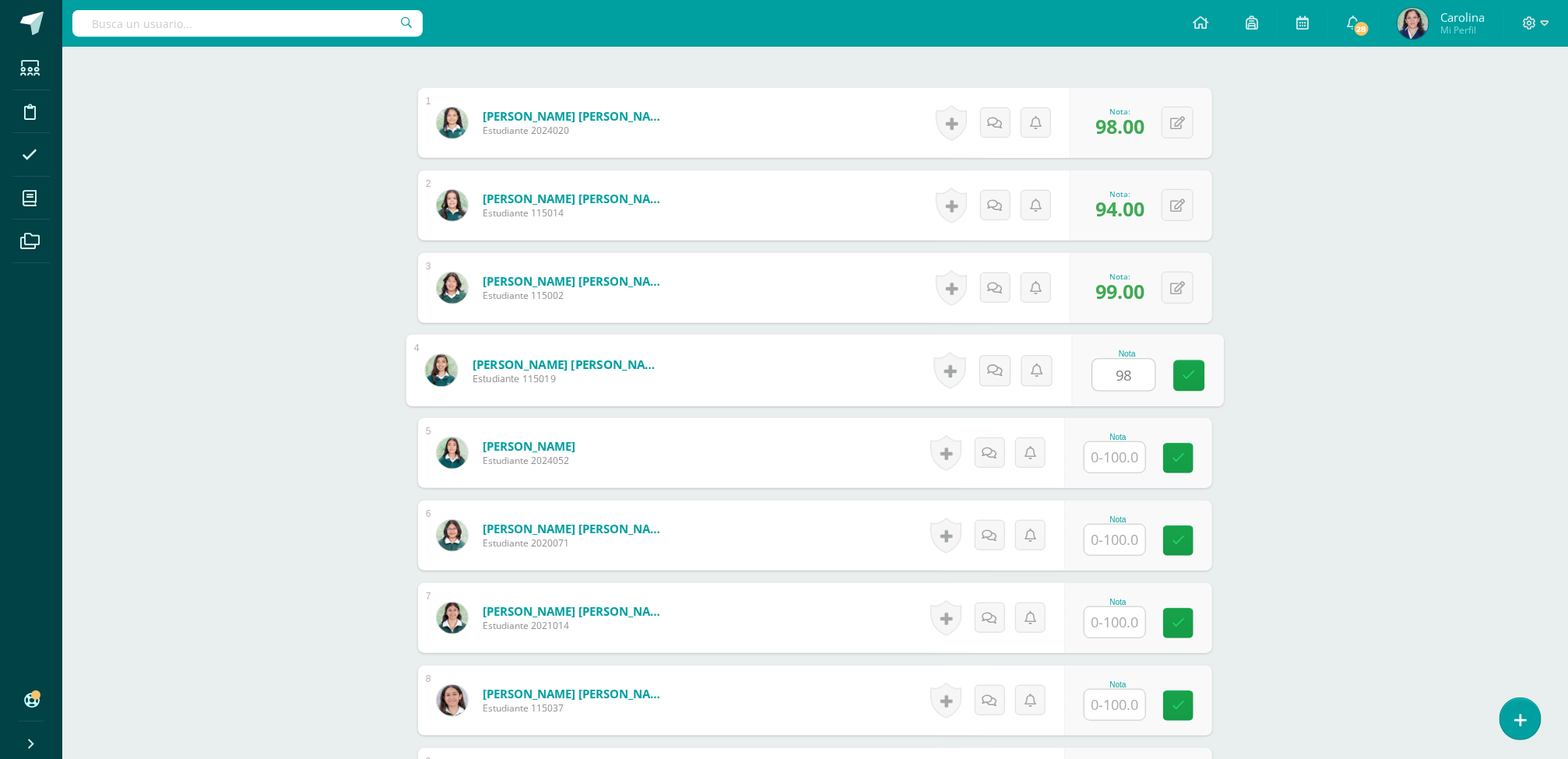
type input "98"
type input "87"
type input "0"
type input "99"
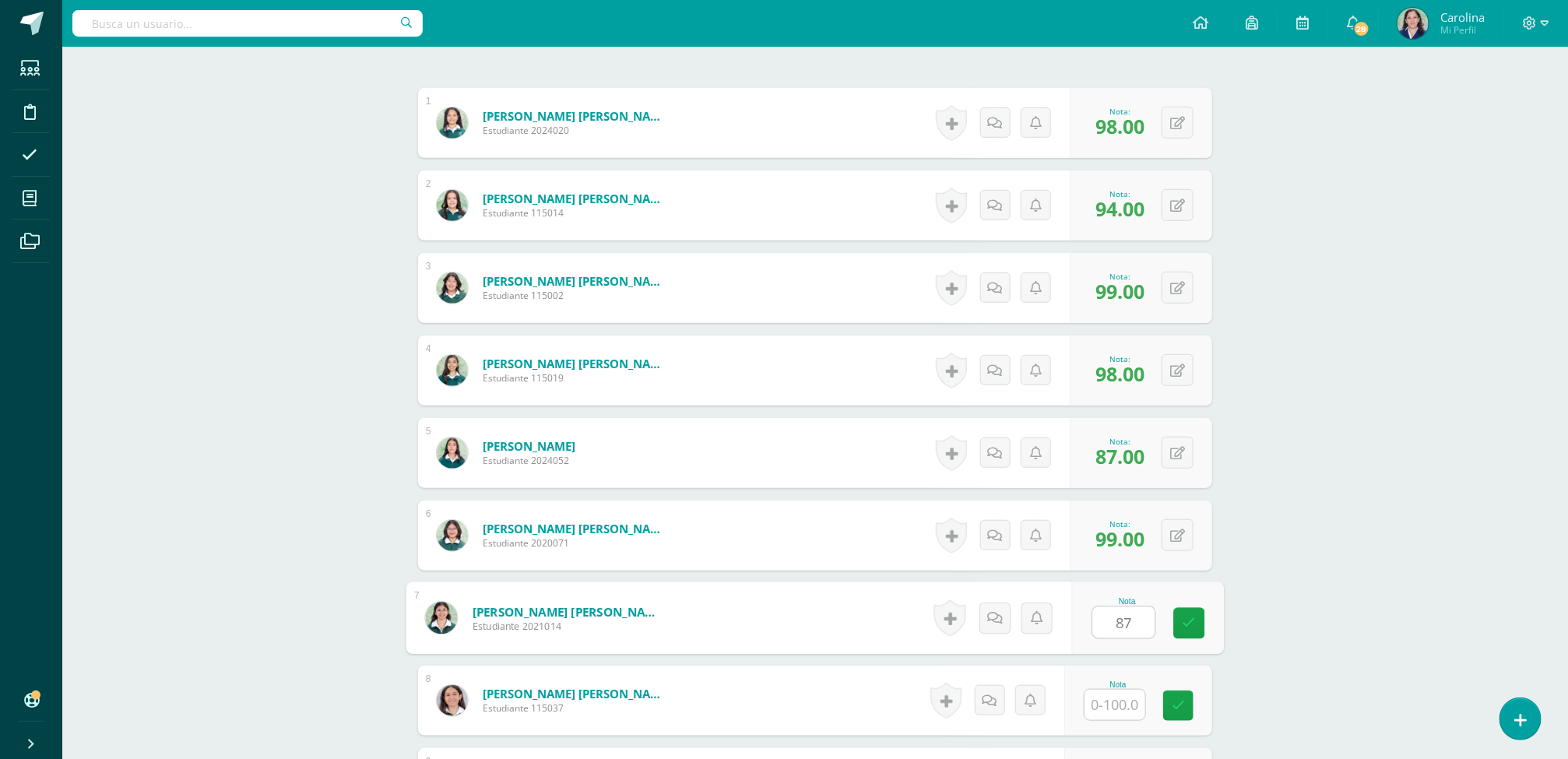
type input "87"
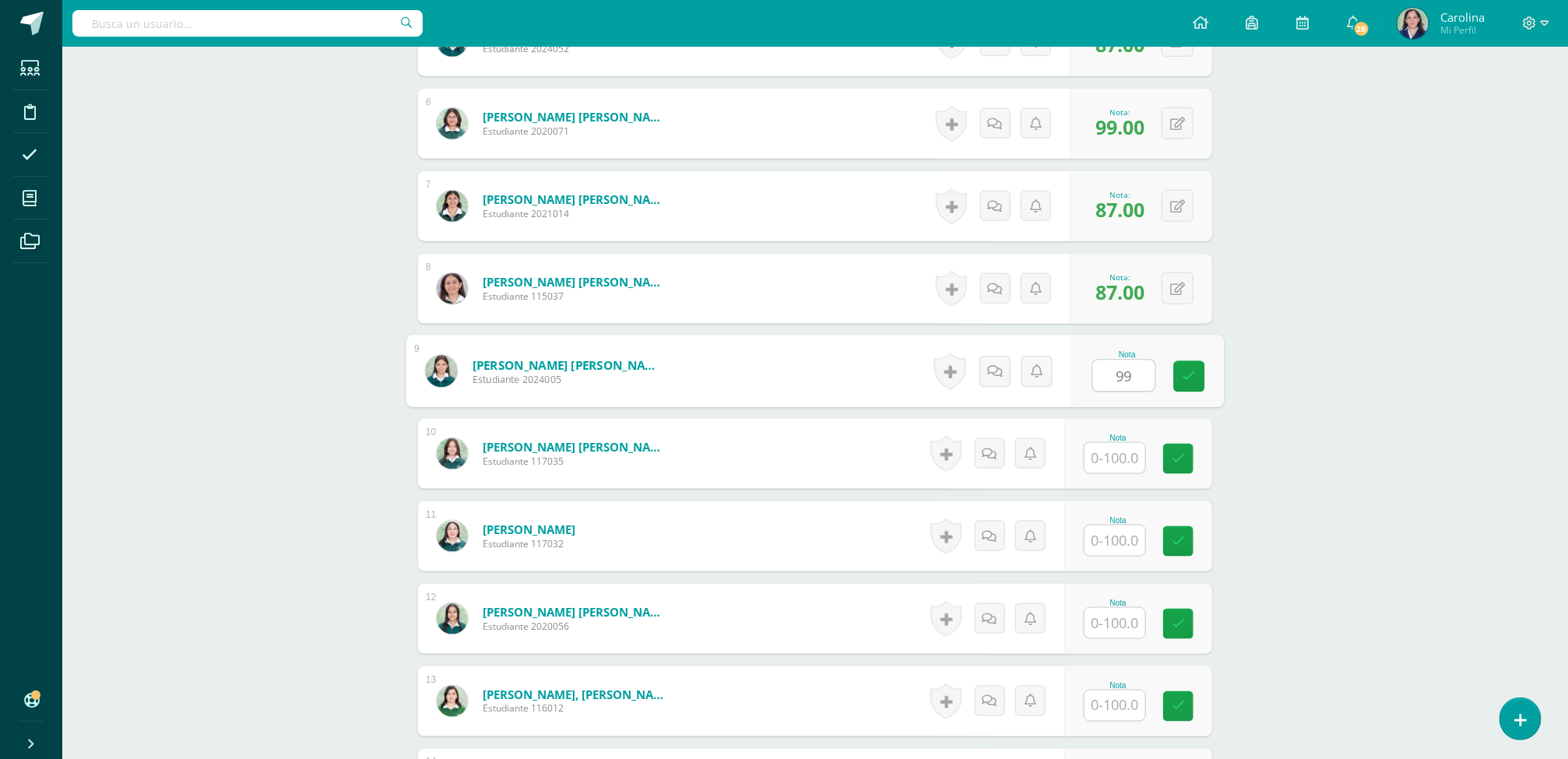
type input "99"
type input "98"
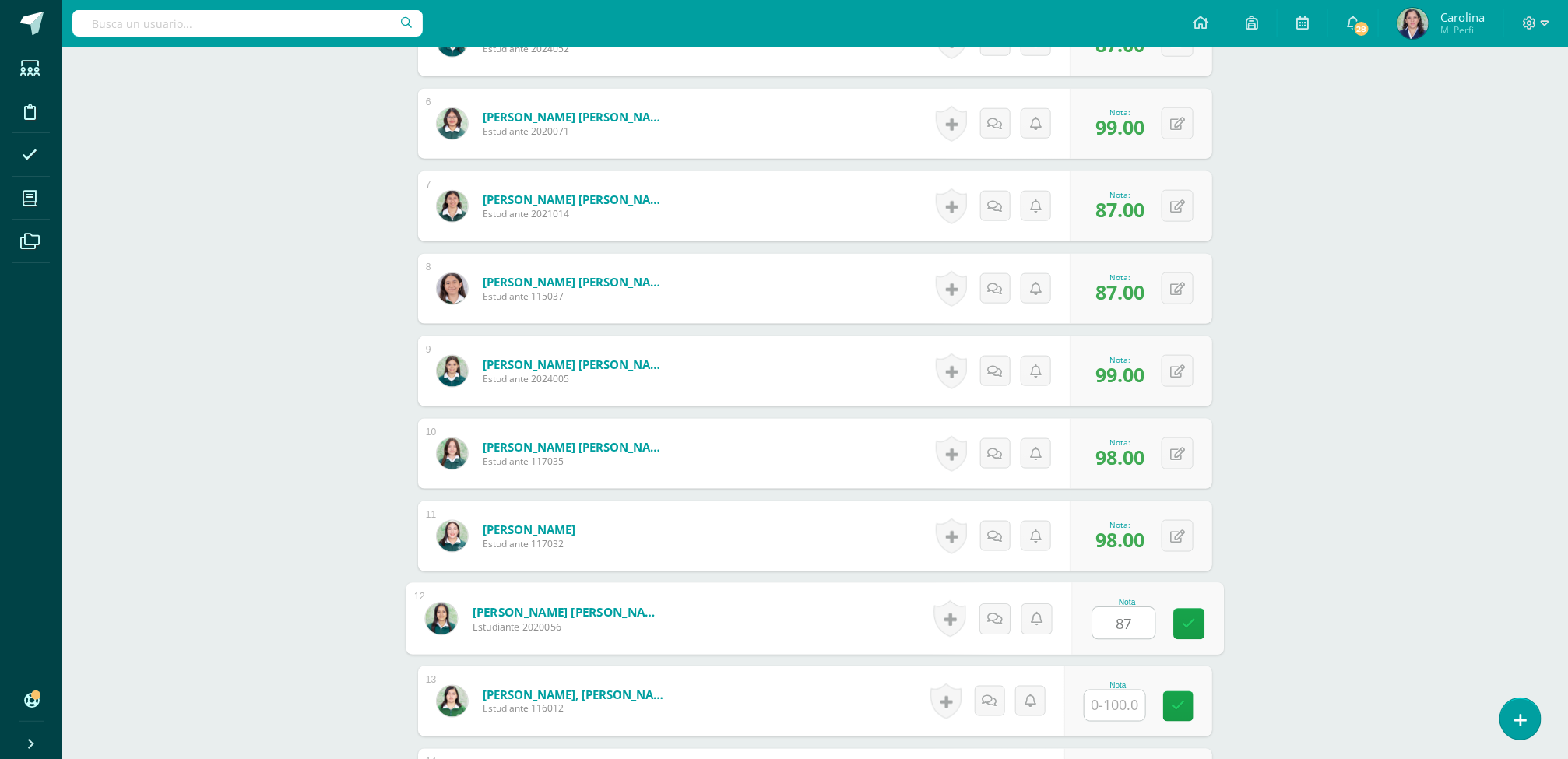
type input "87"
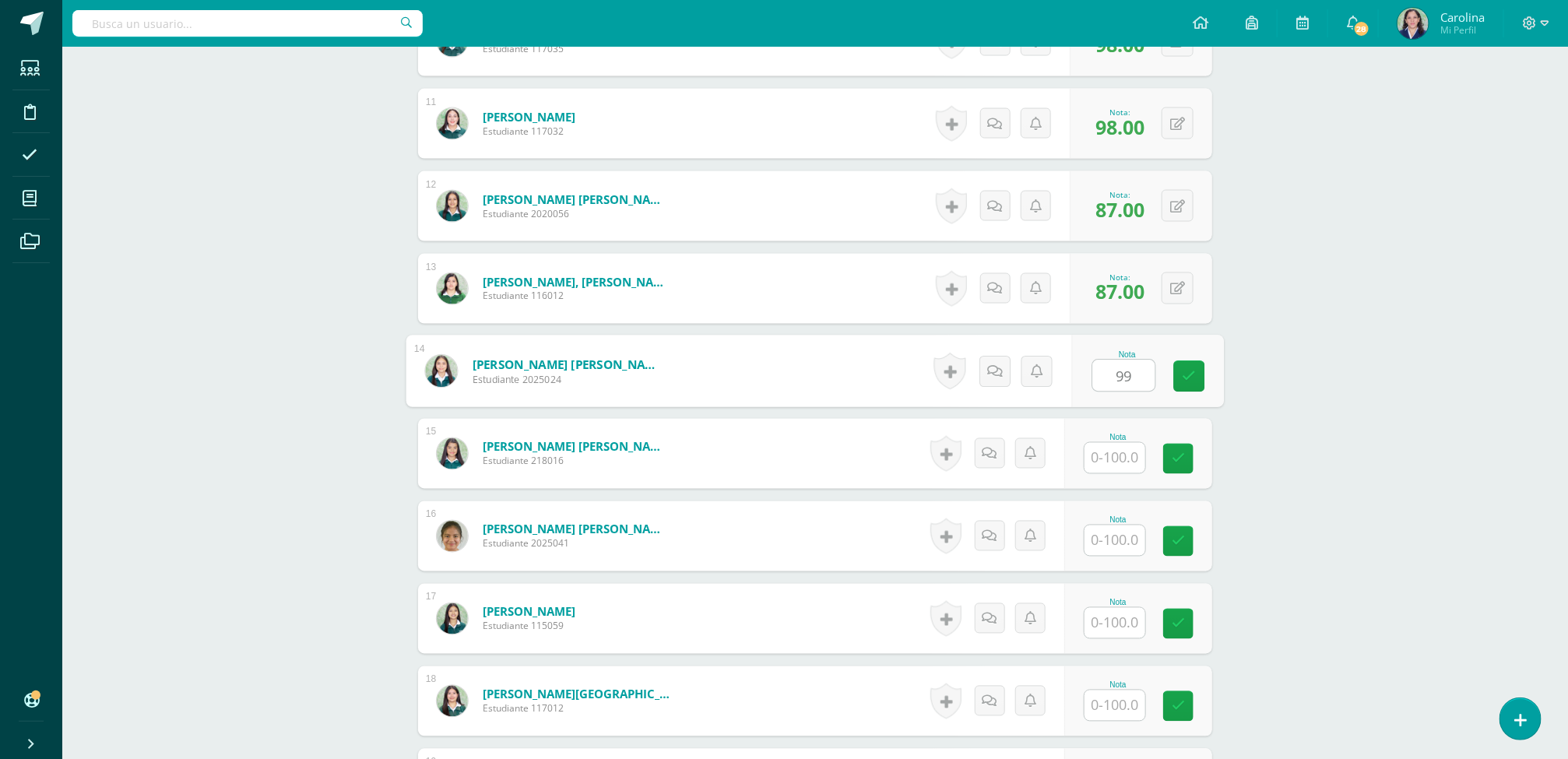
type input "99"
type input "94"
type input "98"
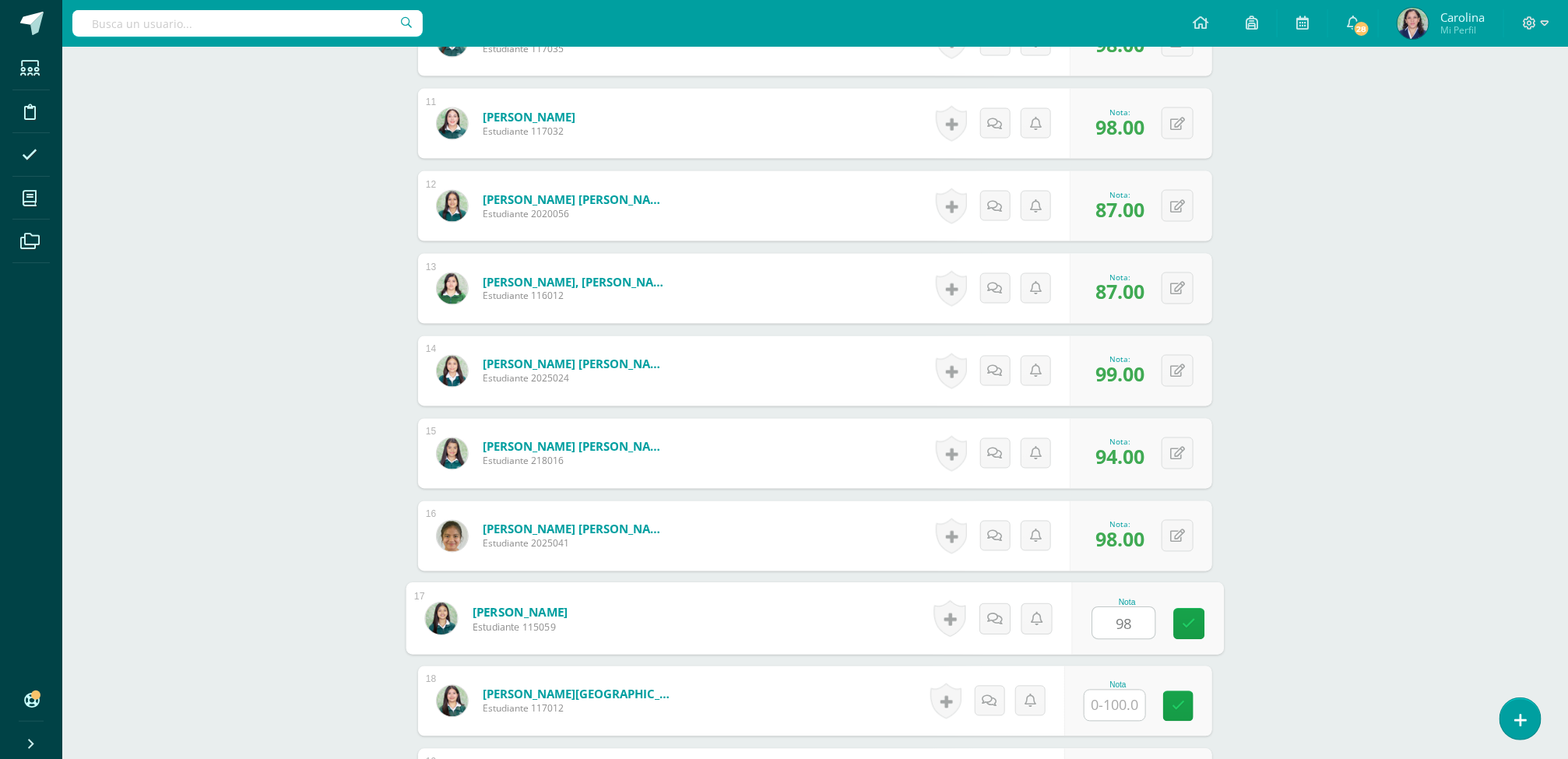
type input "98"
type input "99"
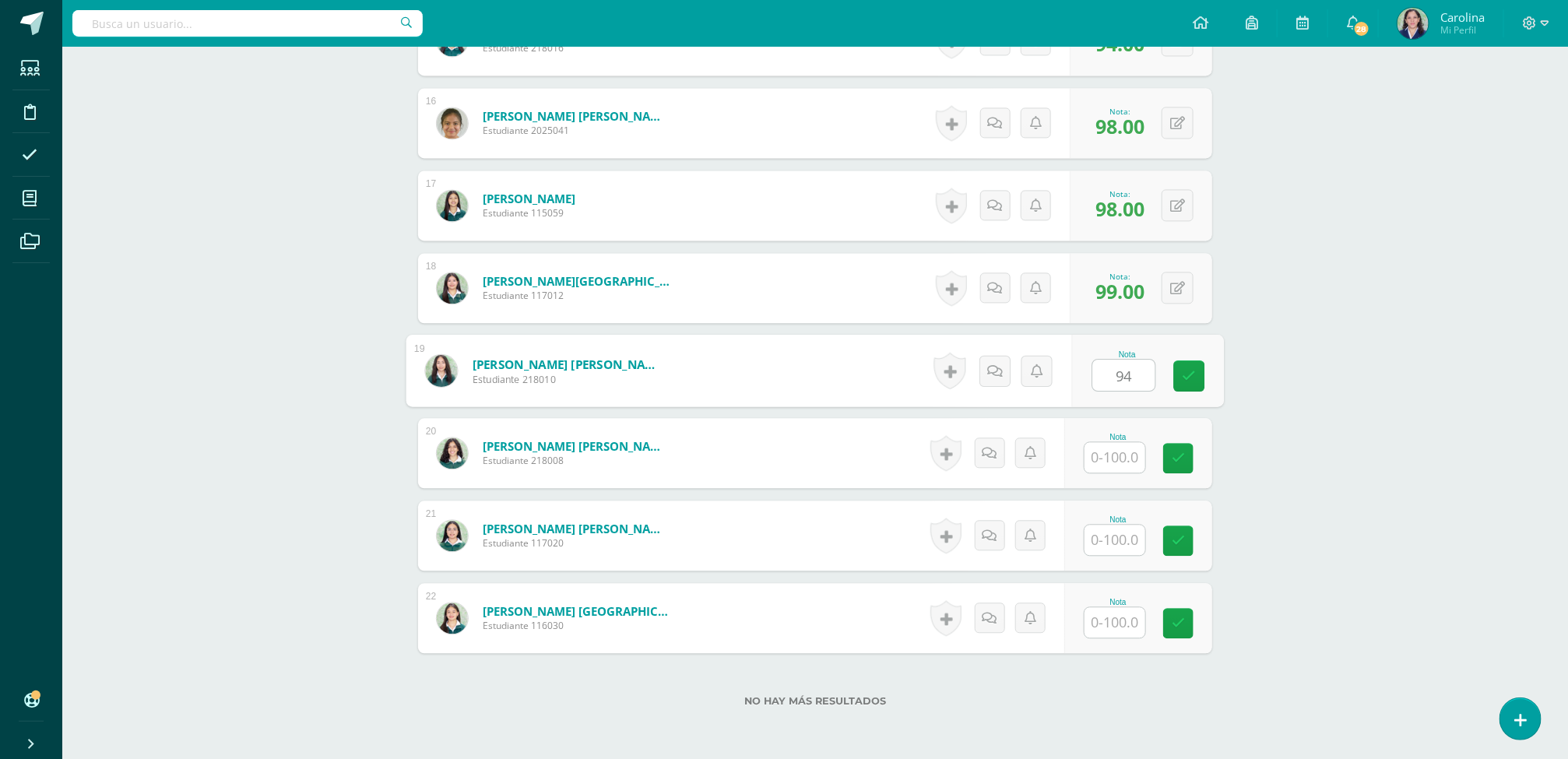
type input "94"
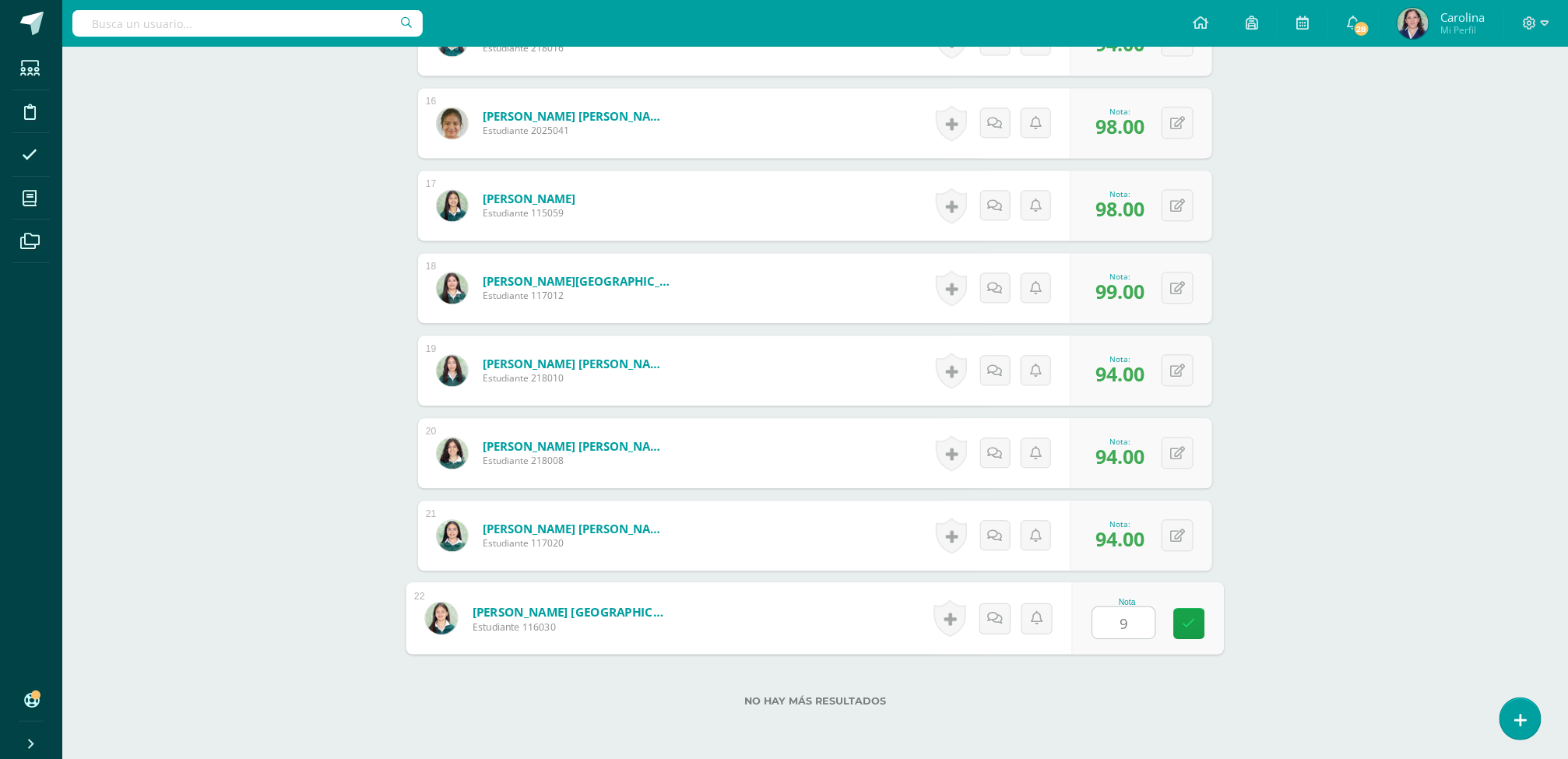
type input "99"
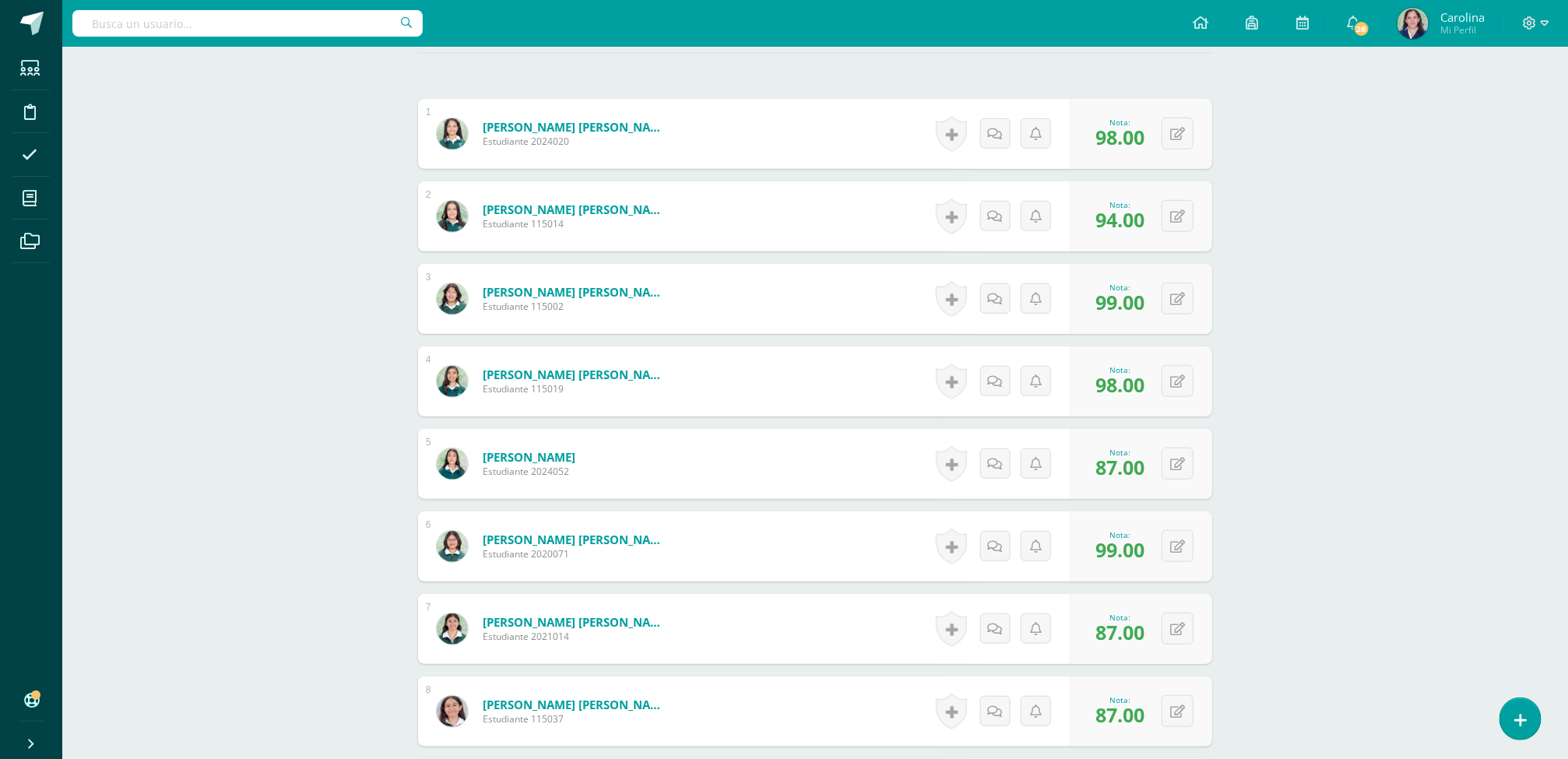
scroll to position [0, 0]
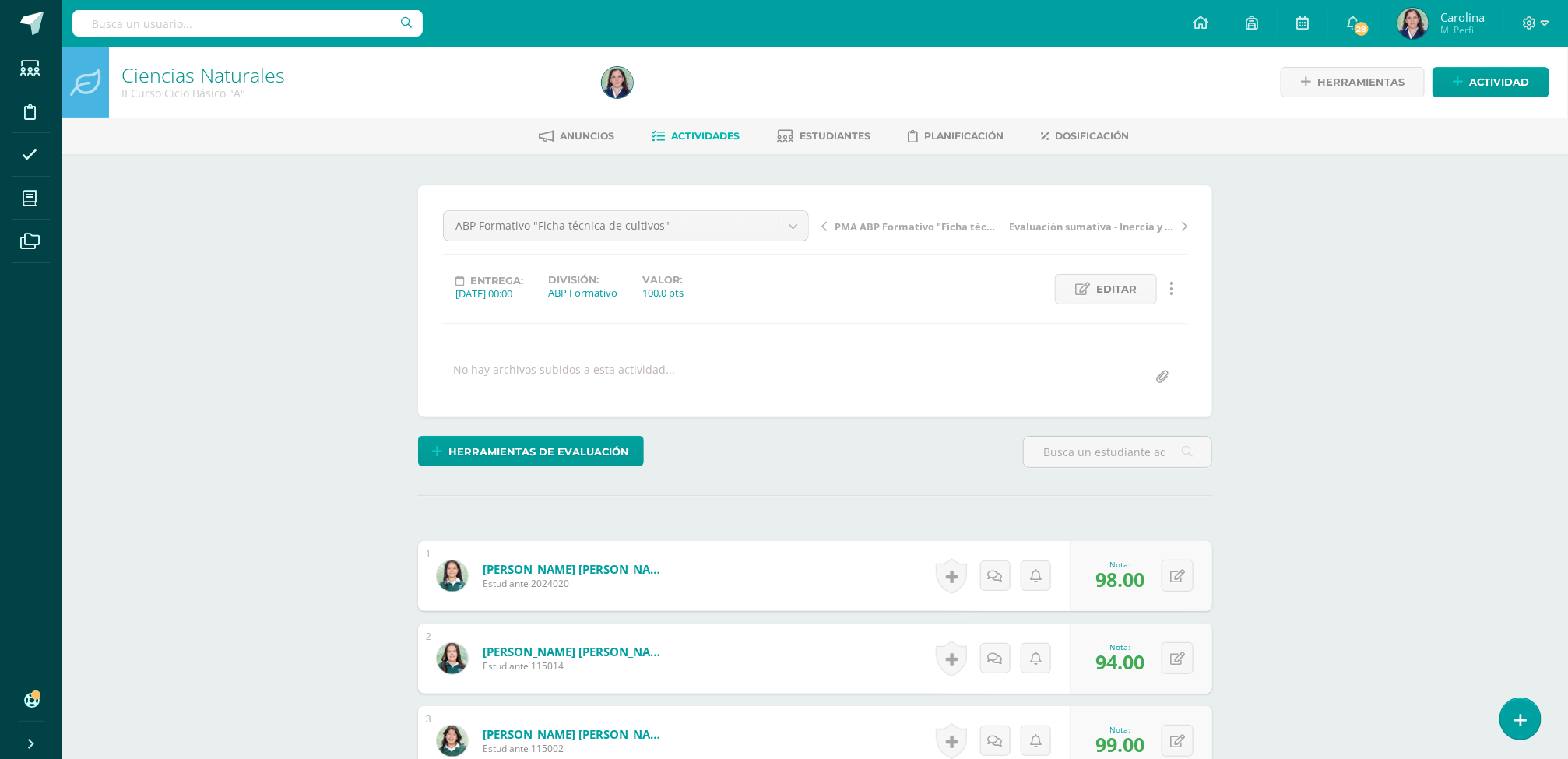
click at [711, 138] on span "Actividades" at bounding box center [705, 136] width 69 height 11
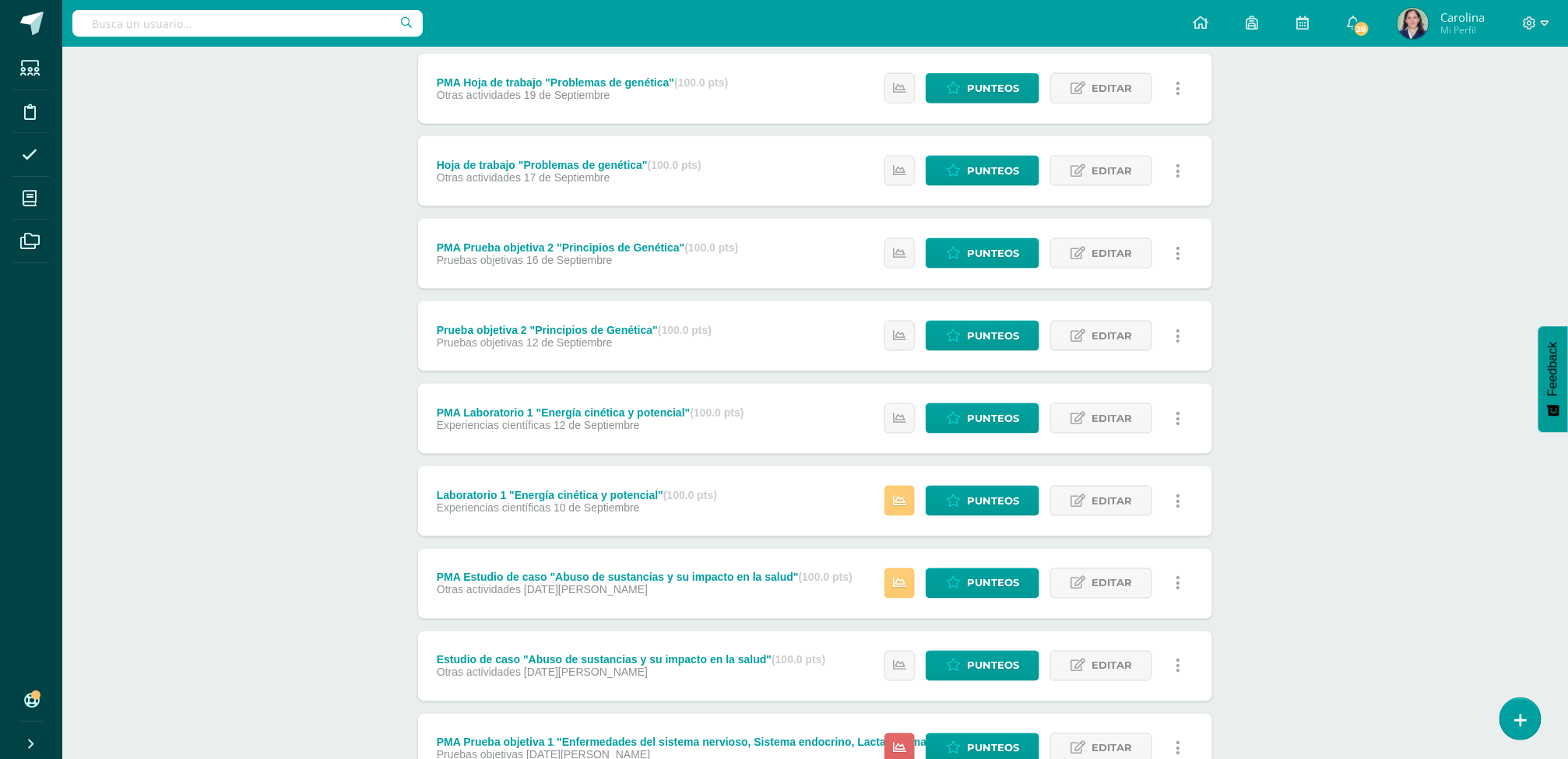
scroll to position [998, 0]
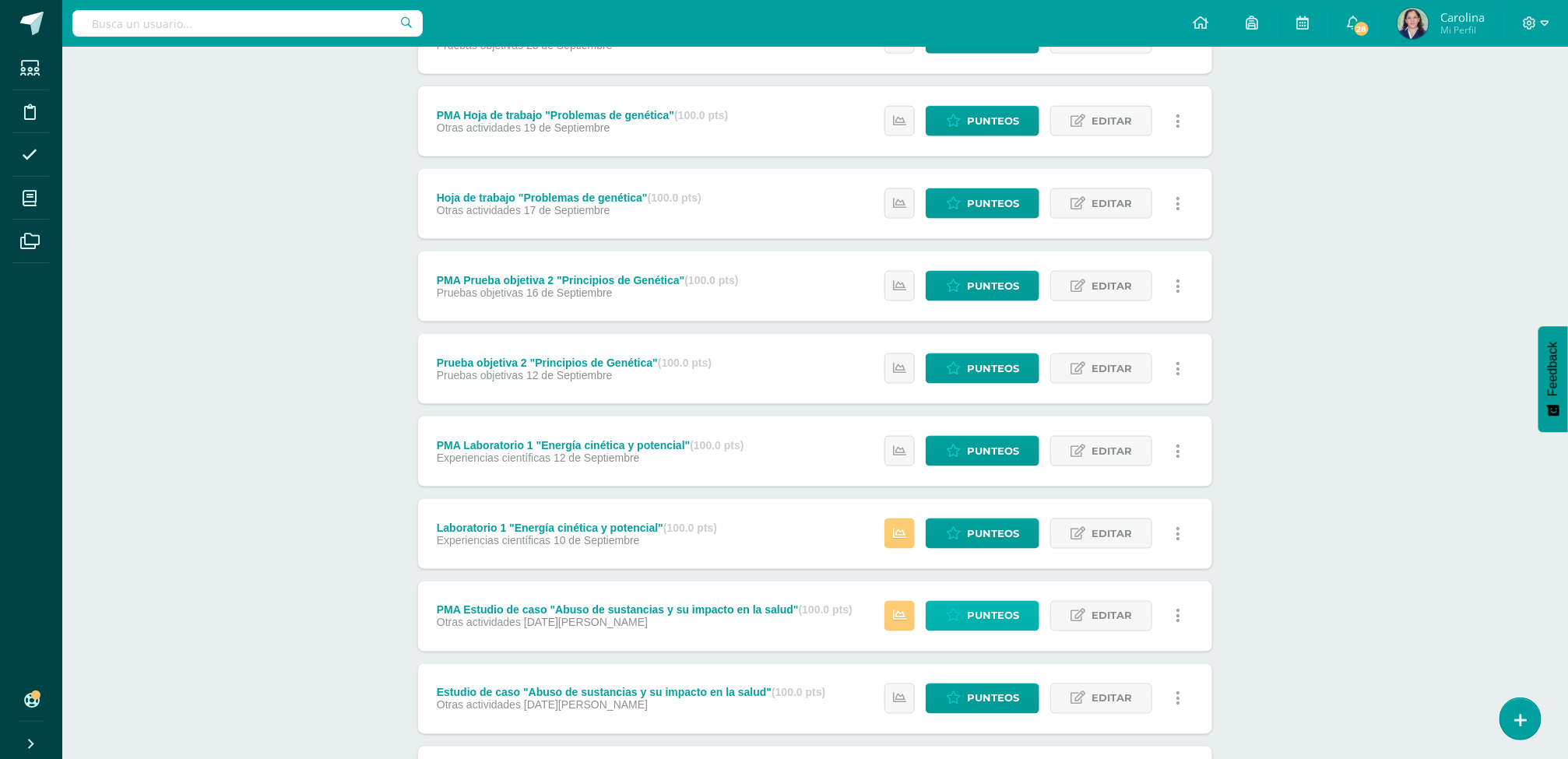
click at [993, 616] on span "Punteos" at bounding box center [993, 616] width 52 height 29
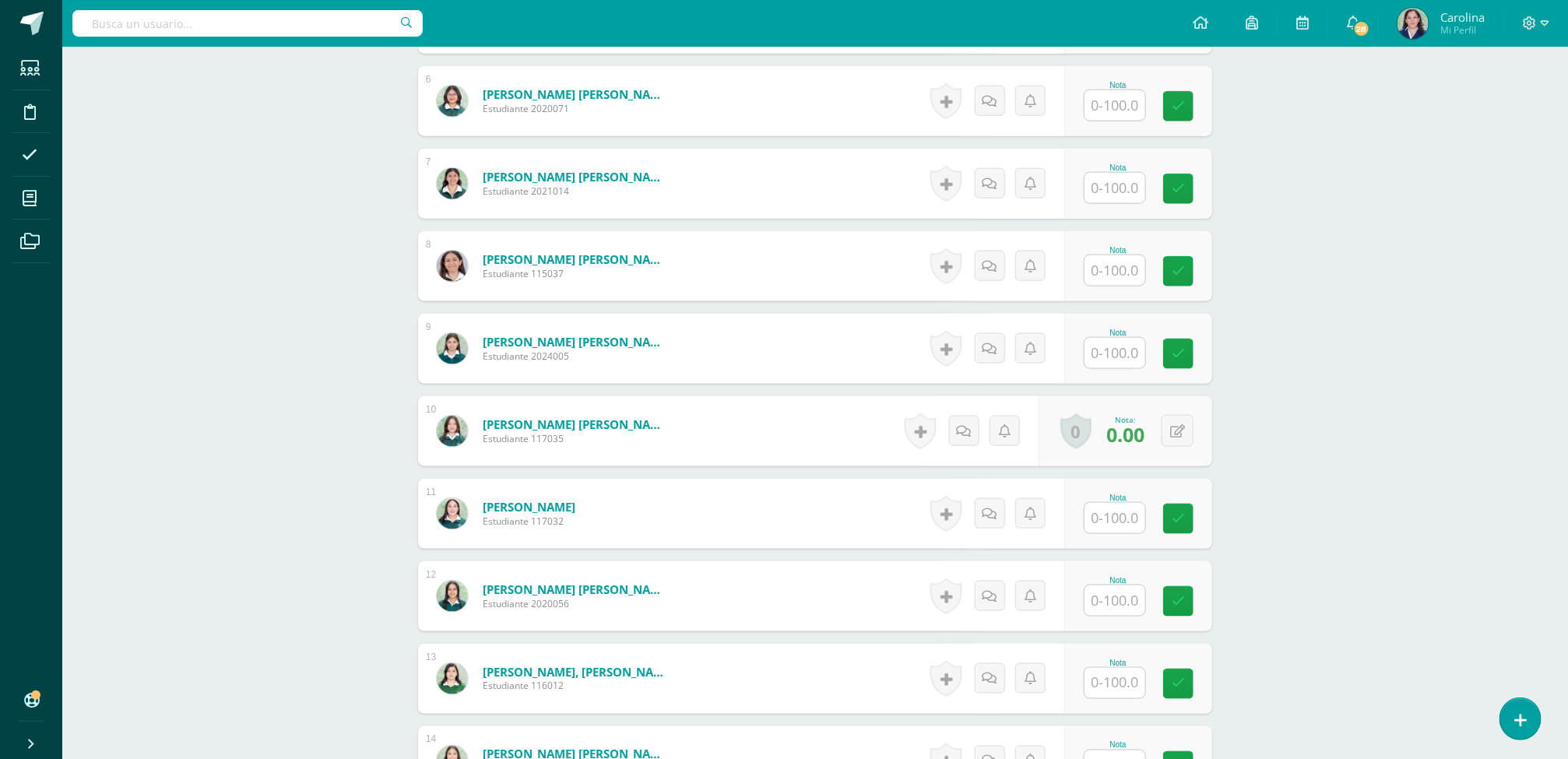
scroll to position [888, 0]
click at [1181, 435] on icon at bounding box center [1188, 430] width 15 height 13
type input "100"
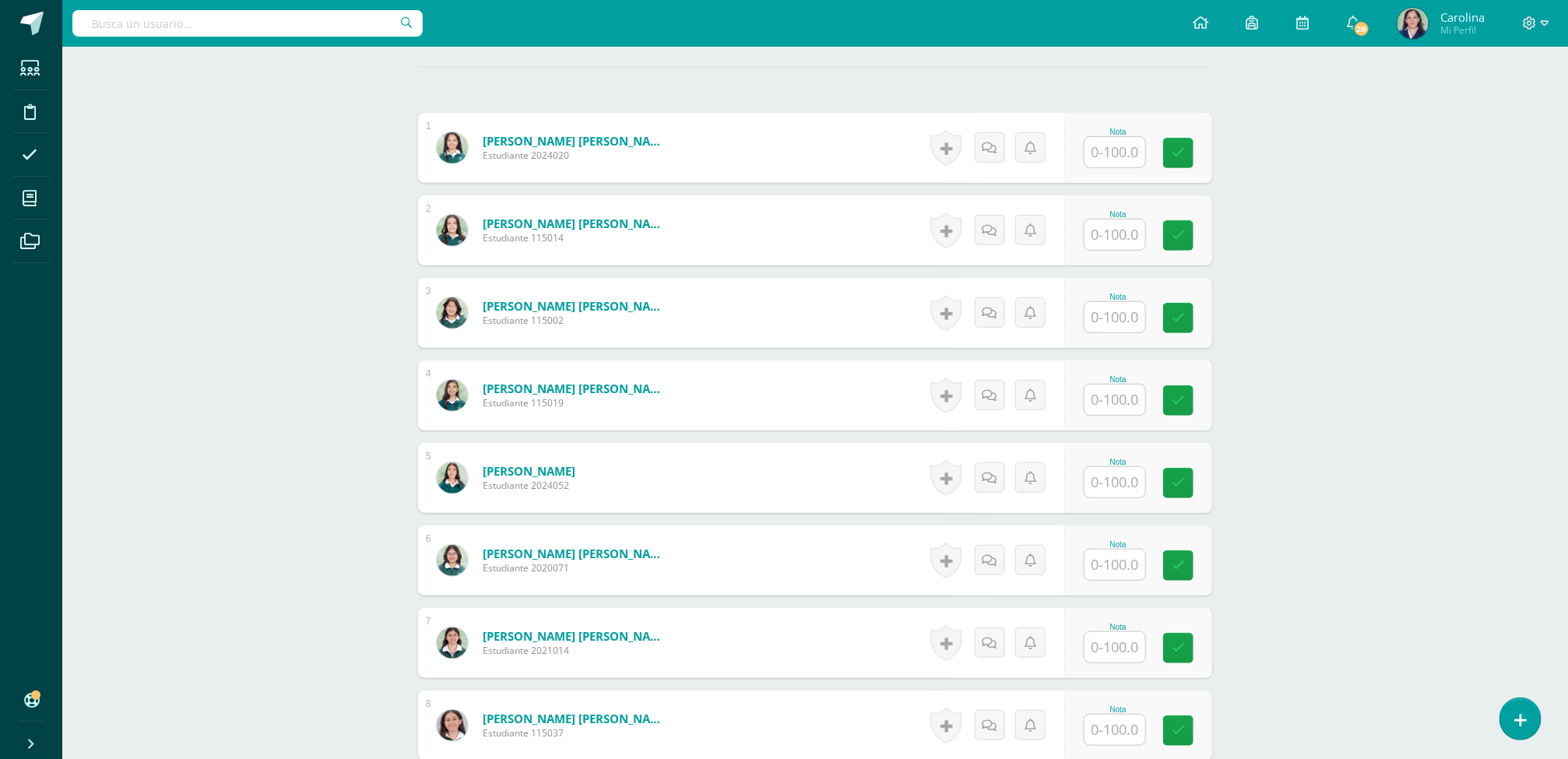
scroll to position [0, 0]
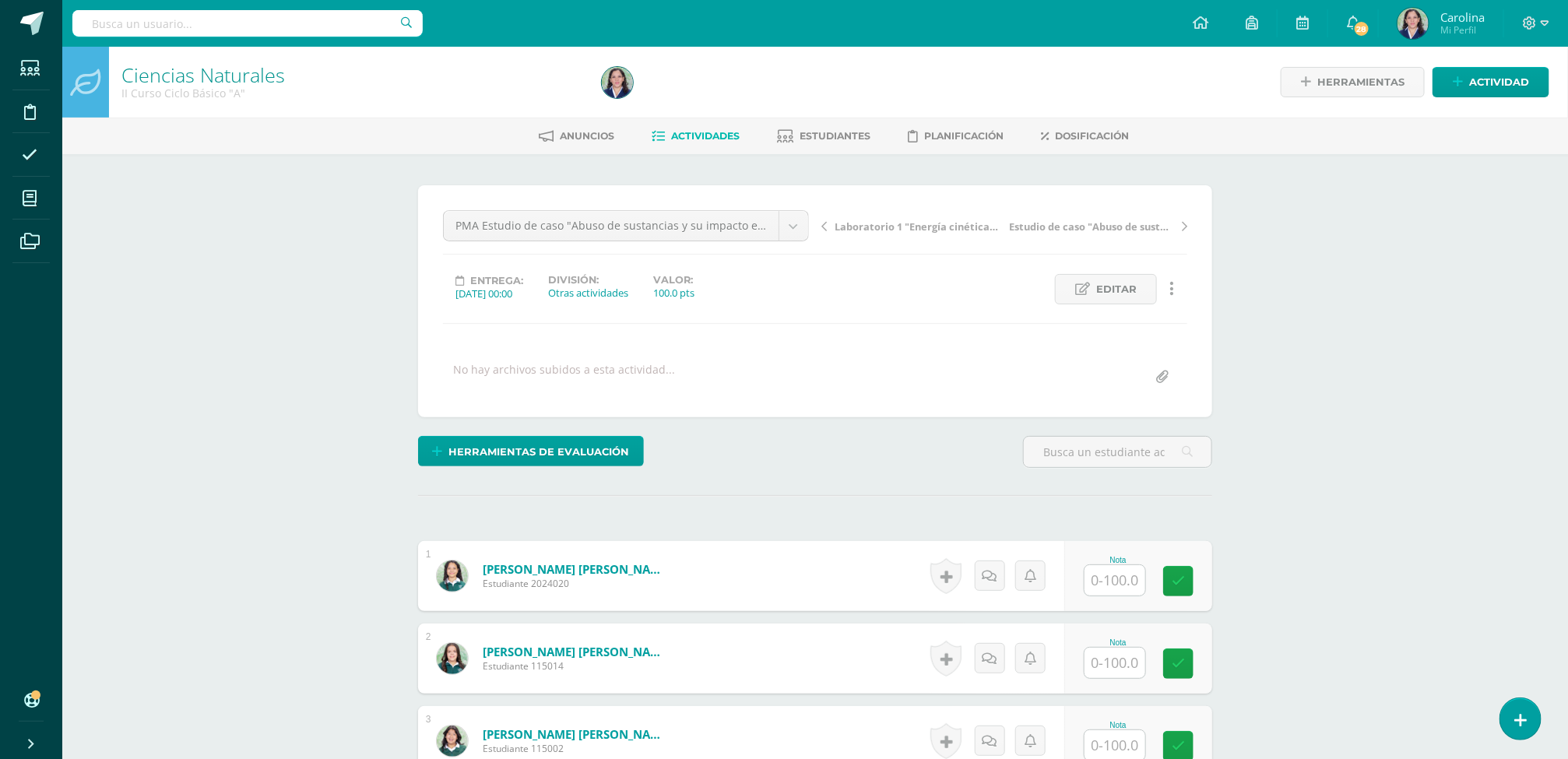
click at [696, 134] on span "Actividades" at bounding box center [705, 136] width 69 height 11
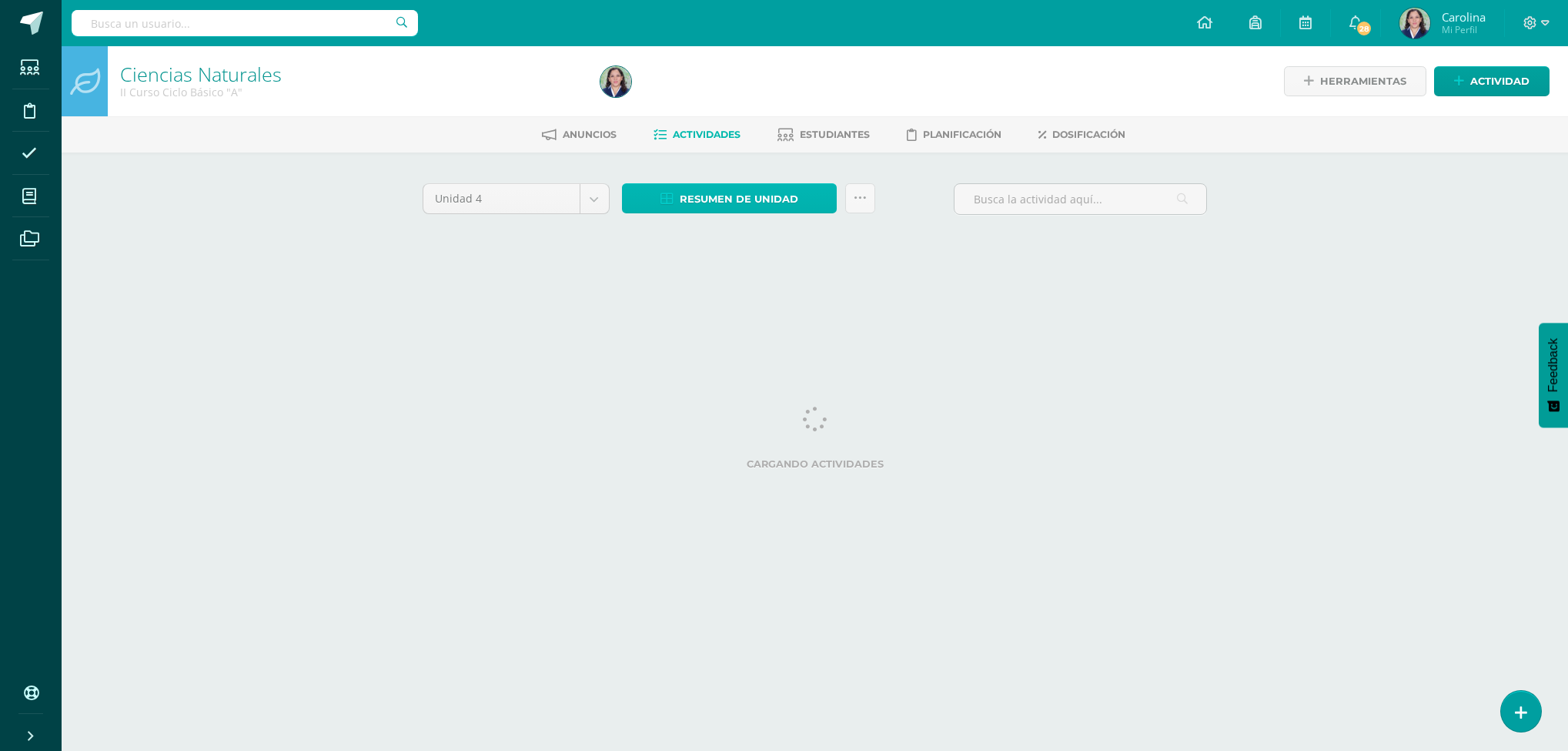
click at [739, 202] on span "Resumen de unidad" at bounding box center [739, 200] width 119 height 29
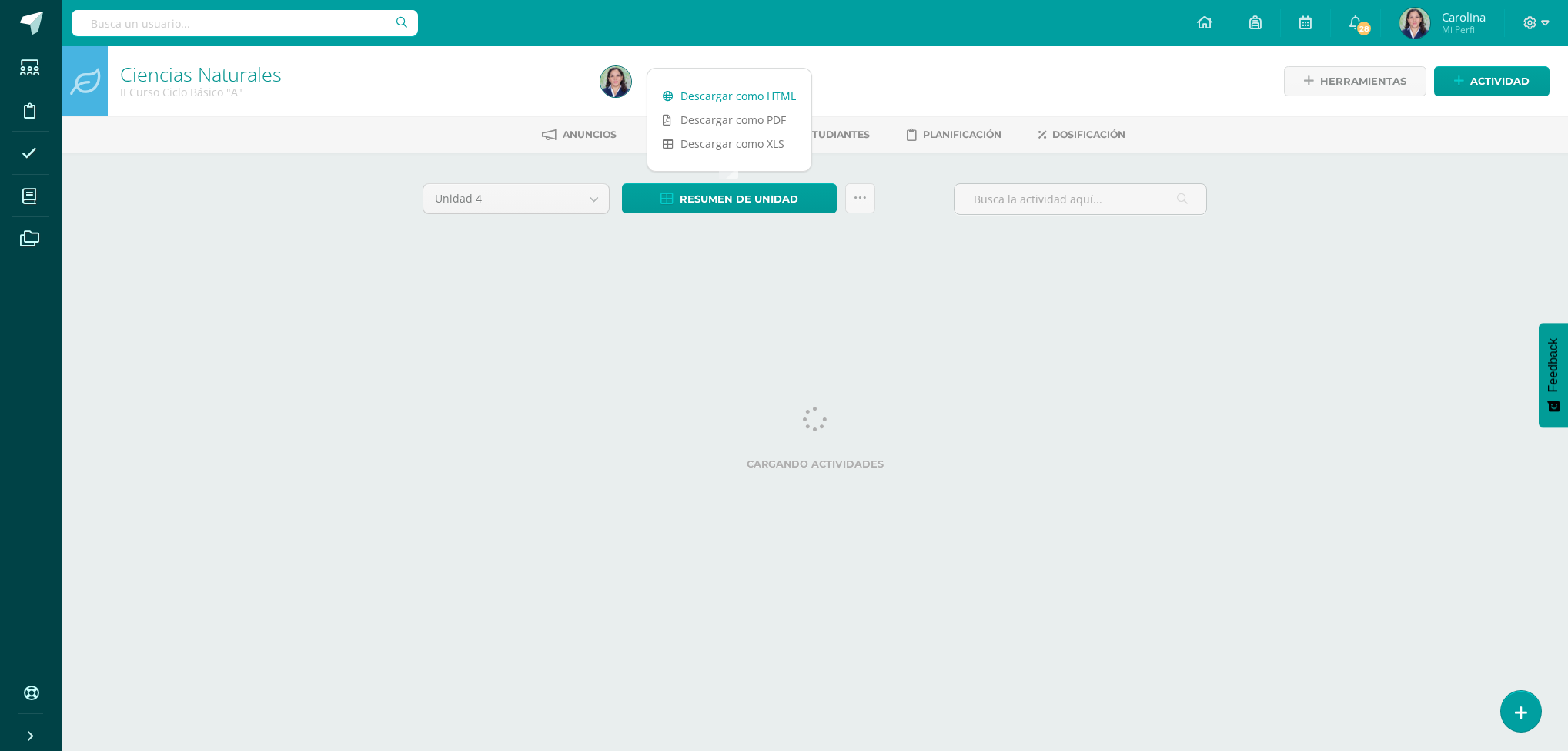
click at [742, 91] on link "Descargar como HTML" at bounding box center [730, 96] width 164 height 24
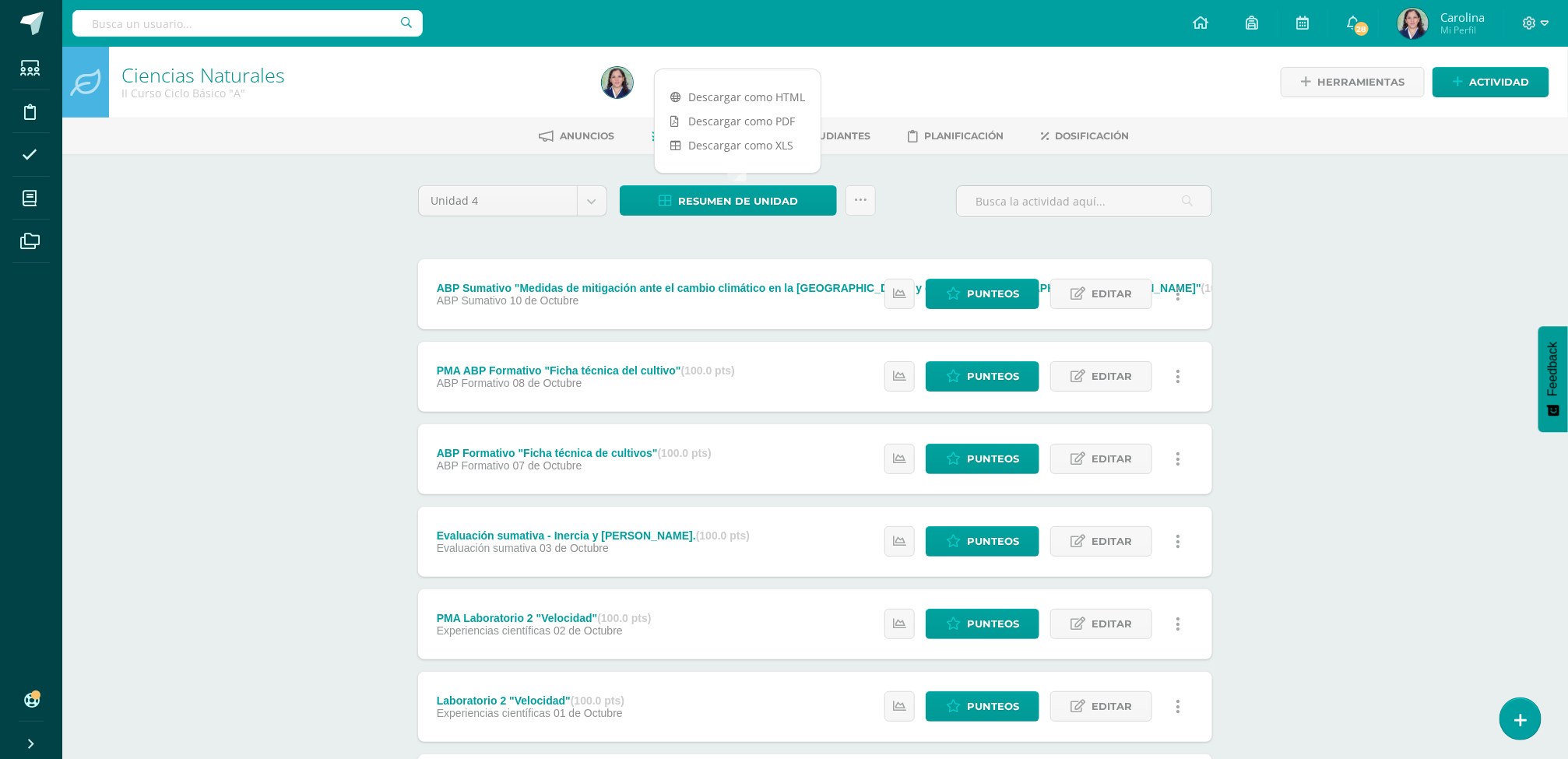
click at [1425, 344] on div "Ciencias Naturales II Curso Ciclo Básico "A" Herramientas Detalle de asistencia…" at bounding box center [815, 608] width 1505 height 1124
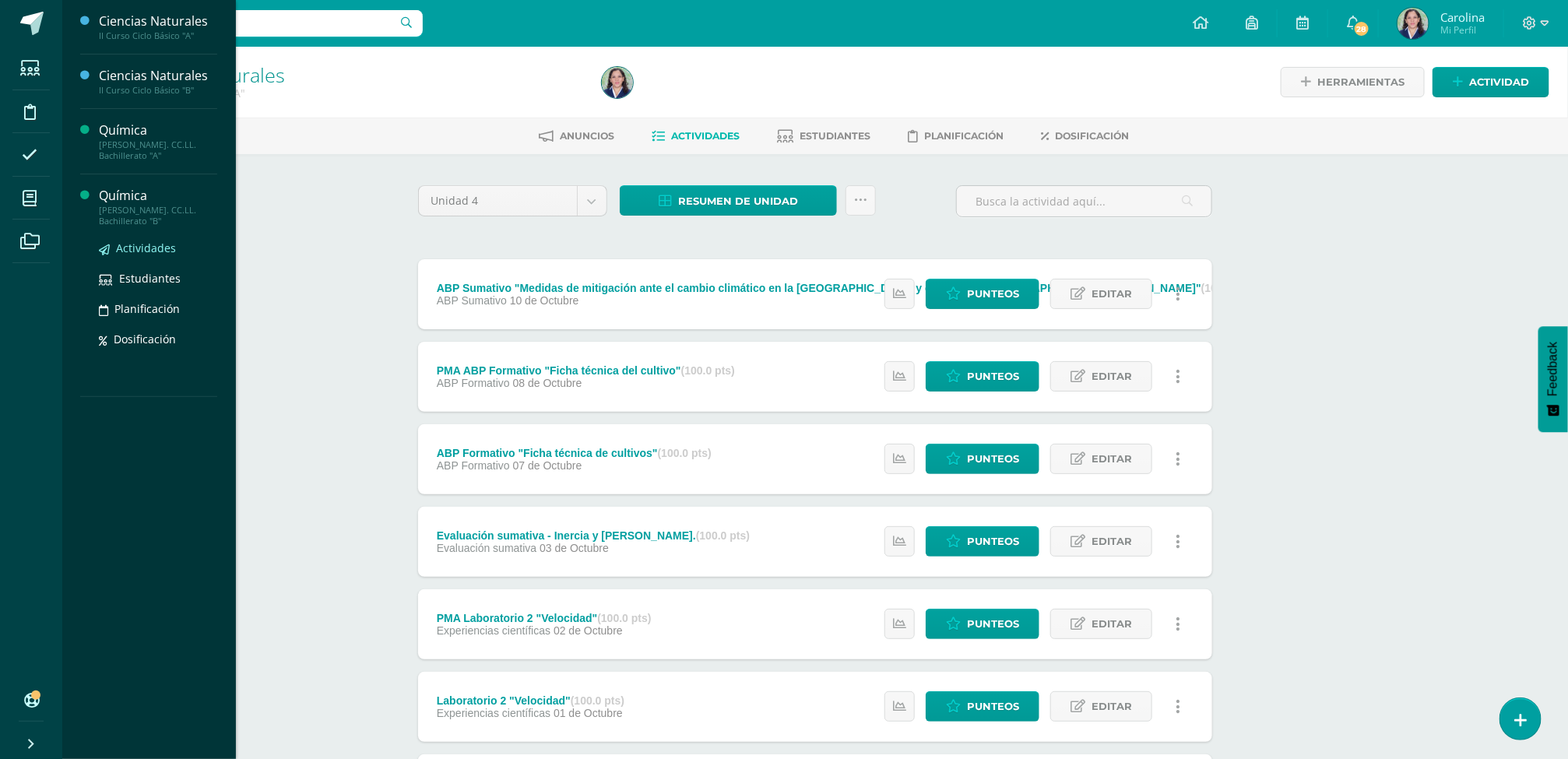
click at [134, 243] on span "Actividades" at bounding box center [146, 248] width 60 height 15
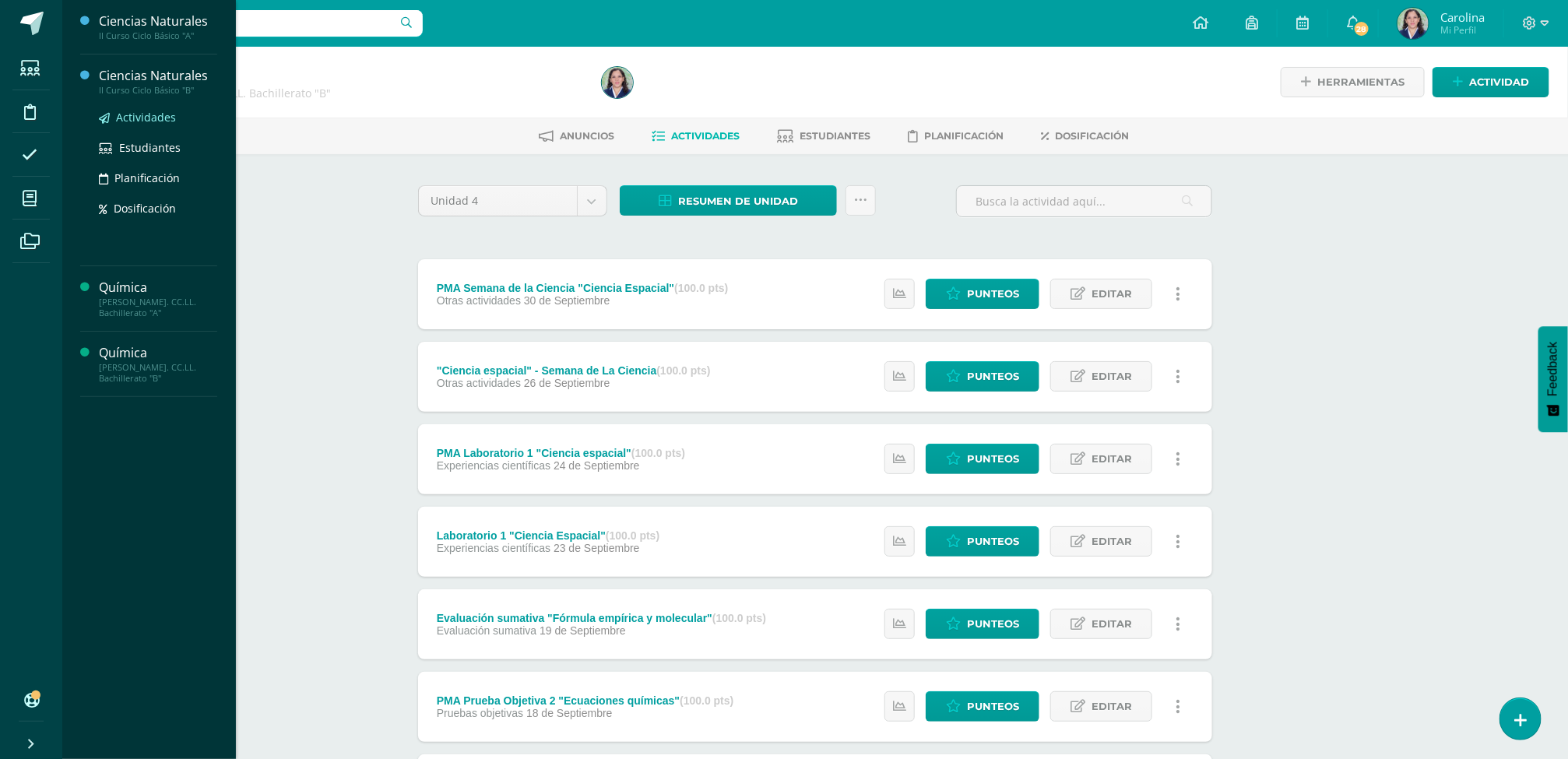
click at [156, 118] on span "Actividades" at bounding box center [146, 117] width 60 height 15
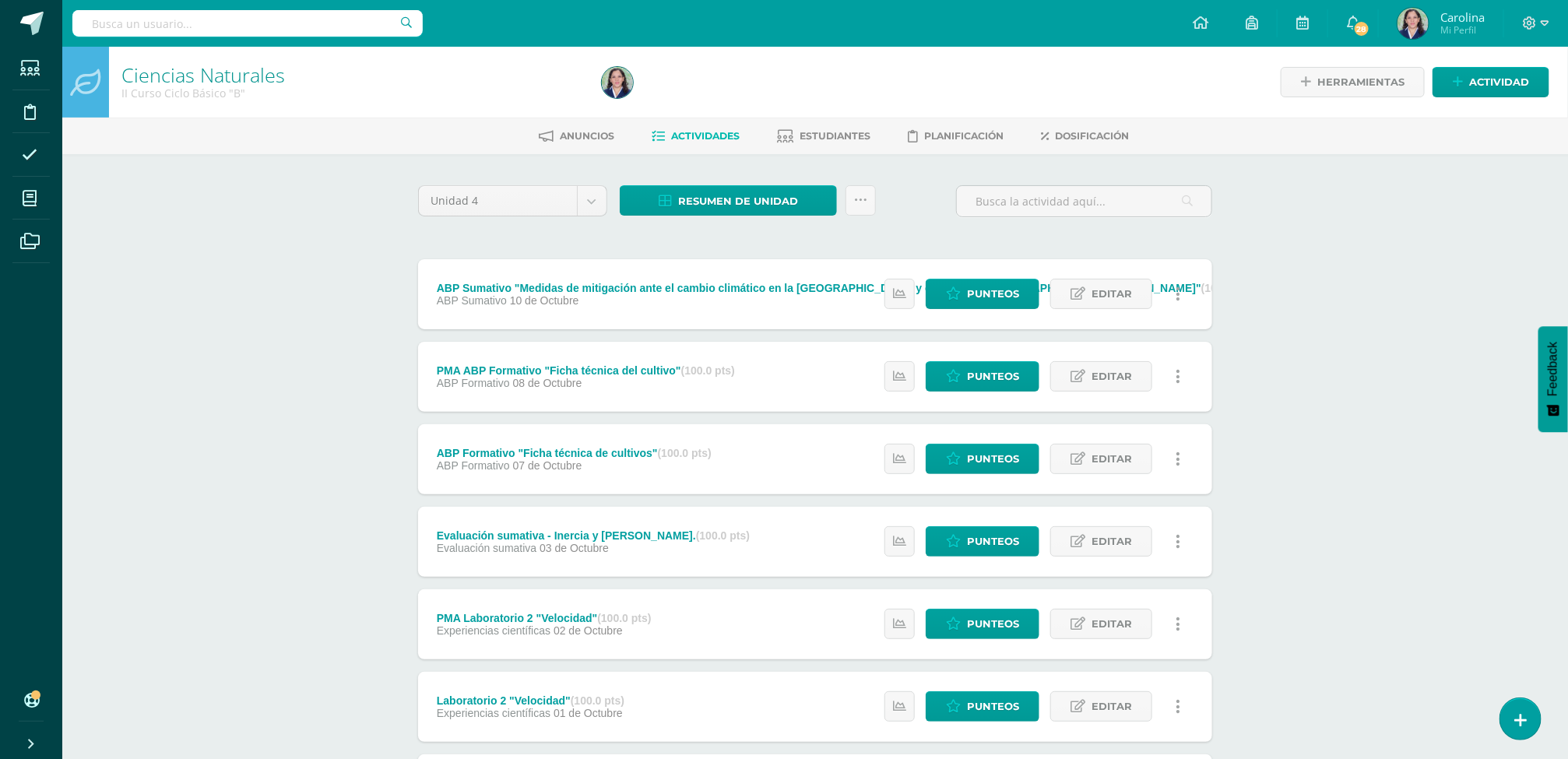
click at [804, 231] on div "Unidad 4 Unidad 1 Unidad 2 Unidad 3 Unidad 4 Resumen de unidad Descargar como H…" at bounding box center [815, 662] width 807 height 953
click at [712, 209] on span "Resumen de unidad" at bounding box center [738, 202] width 120 height 29
click at [760, 94] on link "Descargar como HTML" at bounding box center [729, 97] width 166 height 24
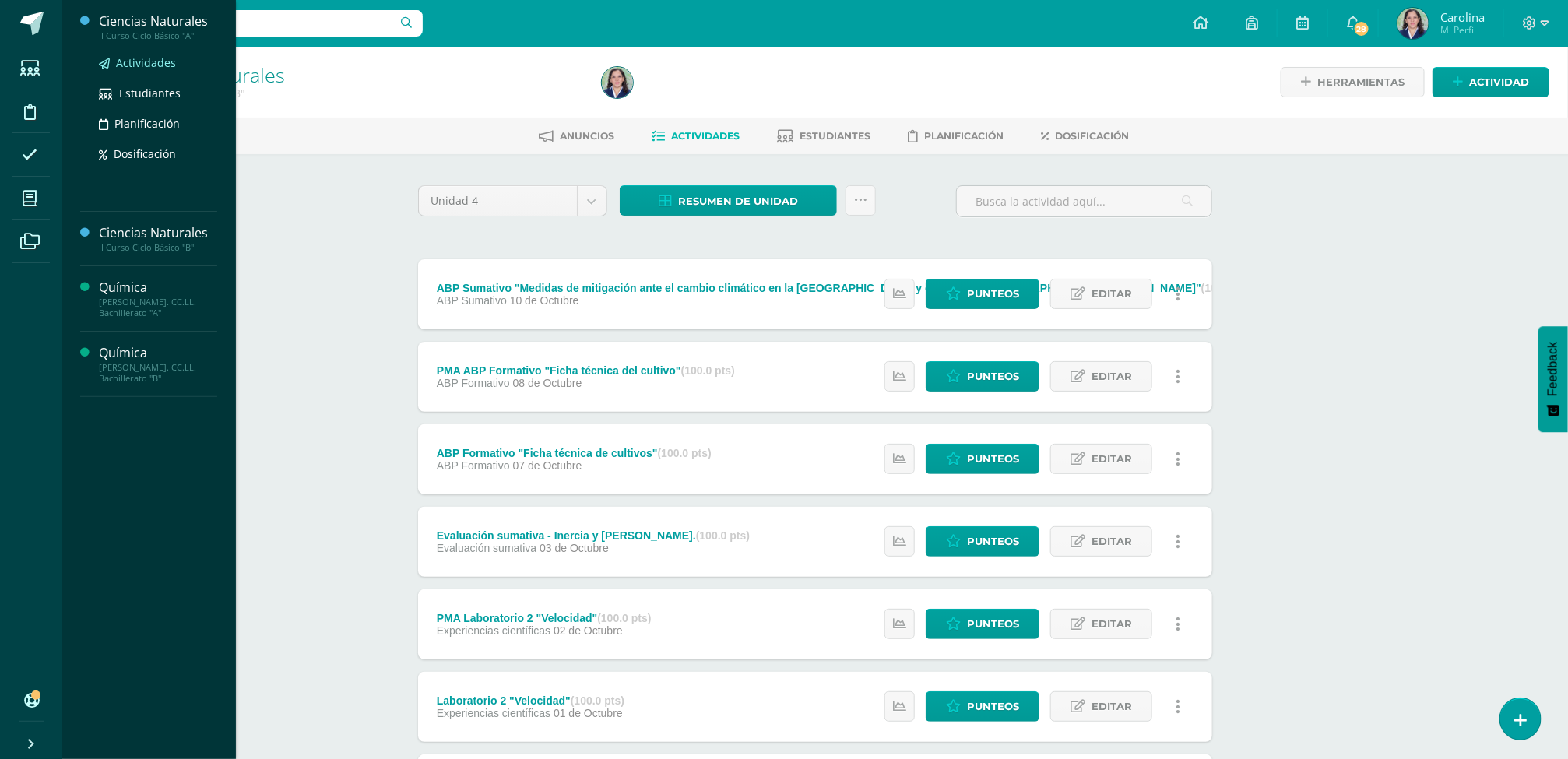
click at [152, 60] on span "Actividades" at bounding box center [146, 63] width 60 height 15
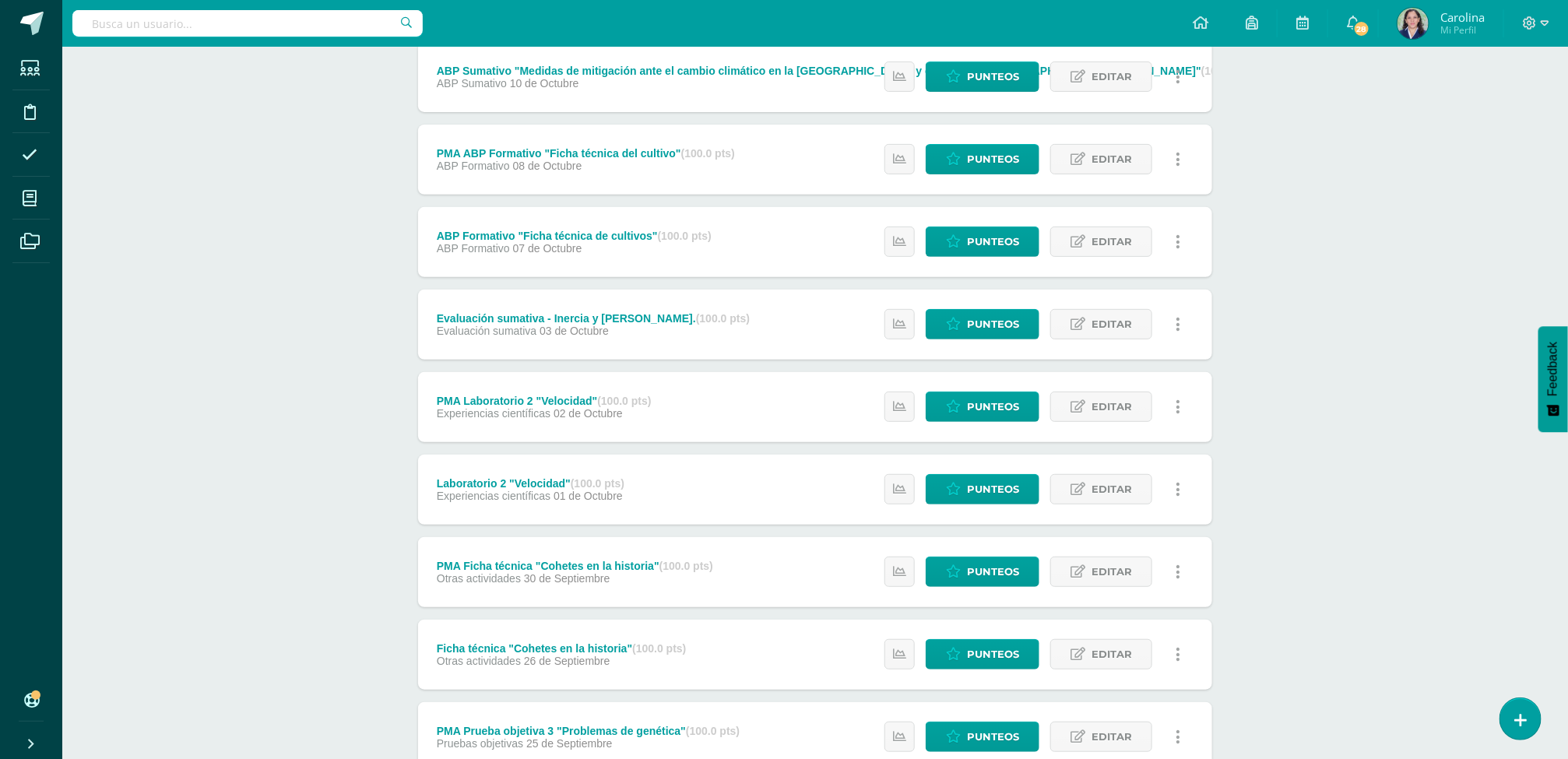
scroll to position [412, 0]
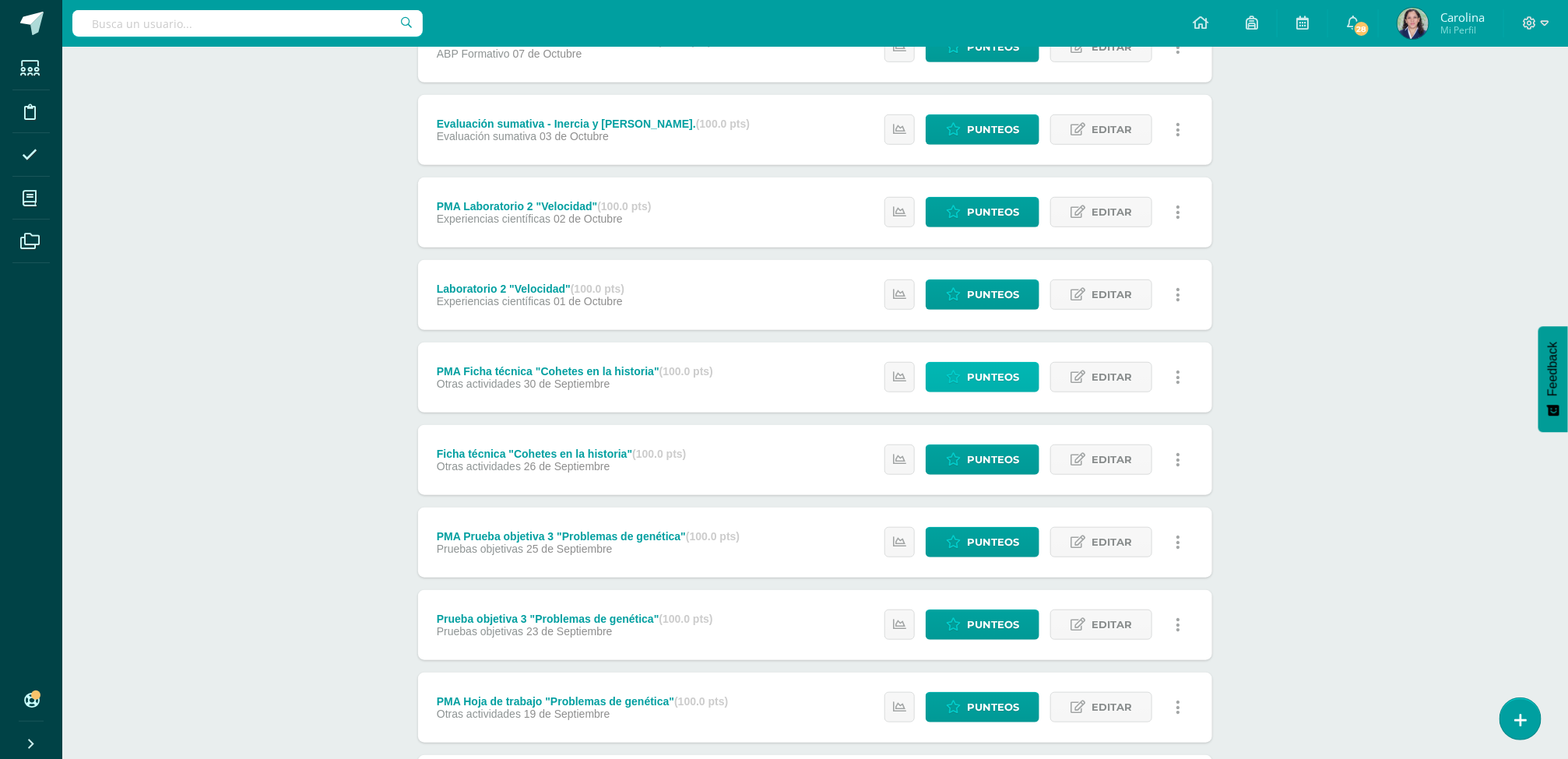
click at [1003, 372] on span "Punteos" at bounding box center [993, 377] width 52 height 29
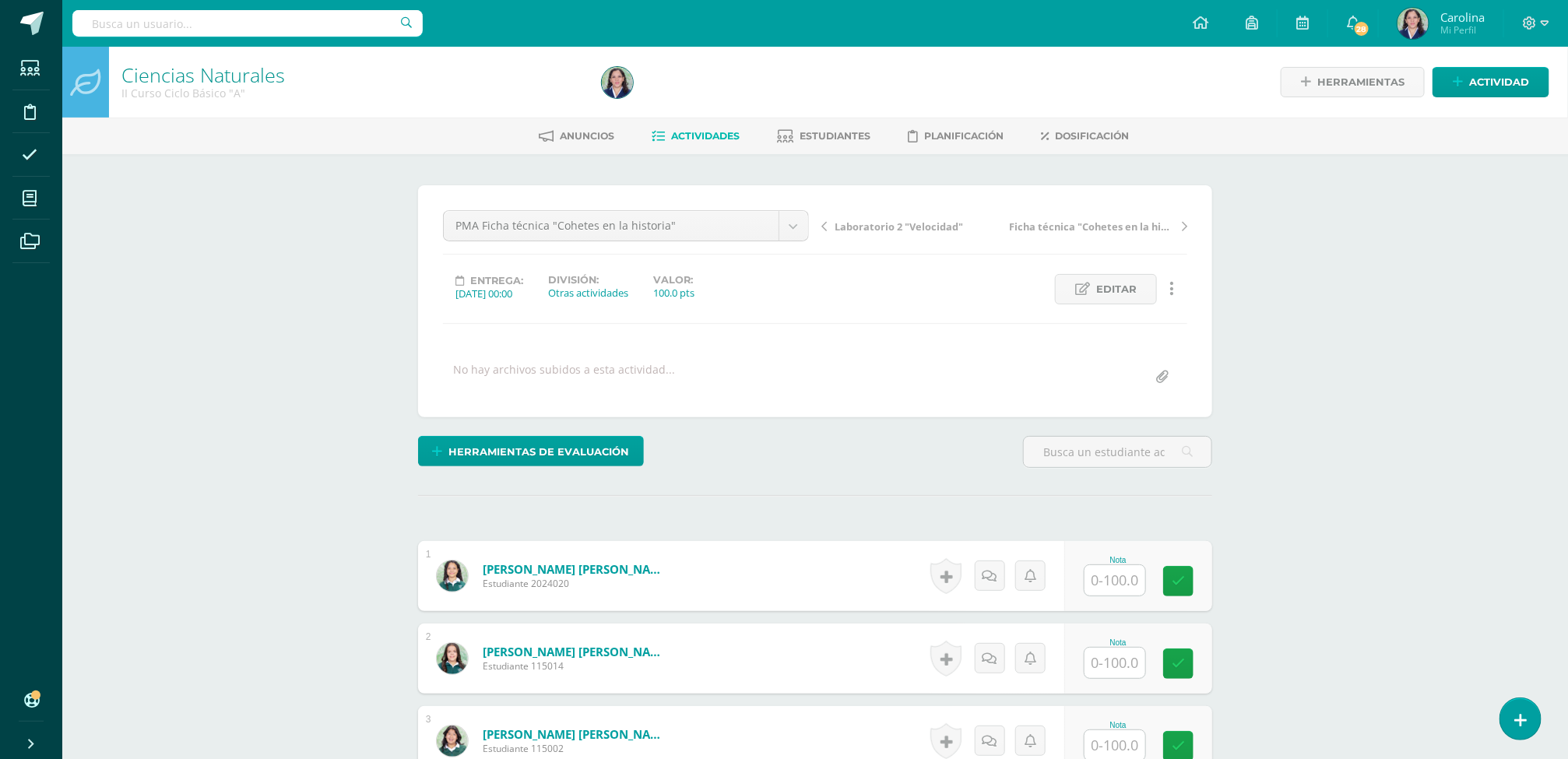
click at [713, 130] on span "Actividades" at bounding box center [705, 136] width 69 height 11
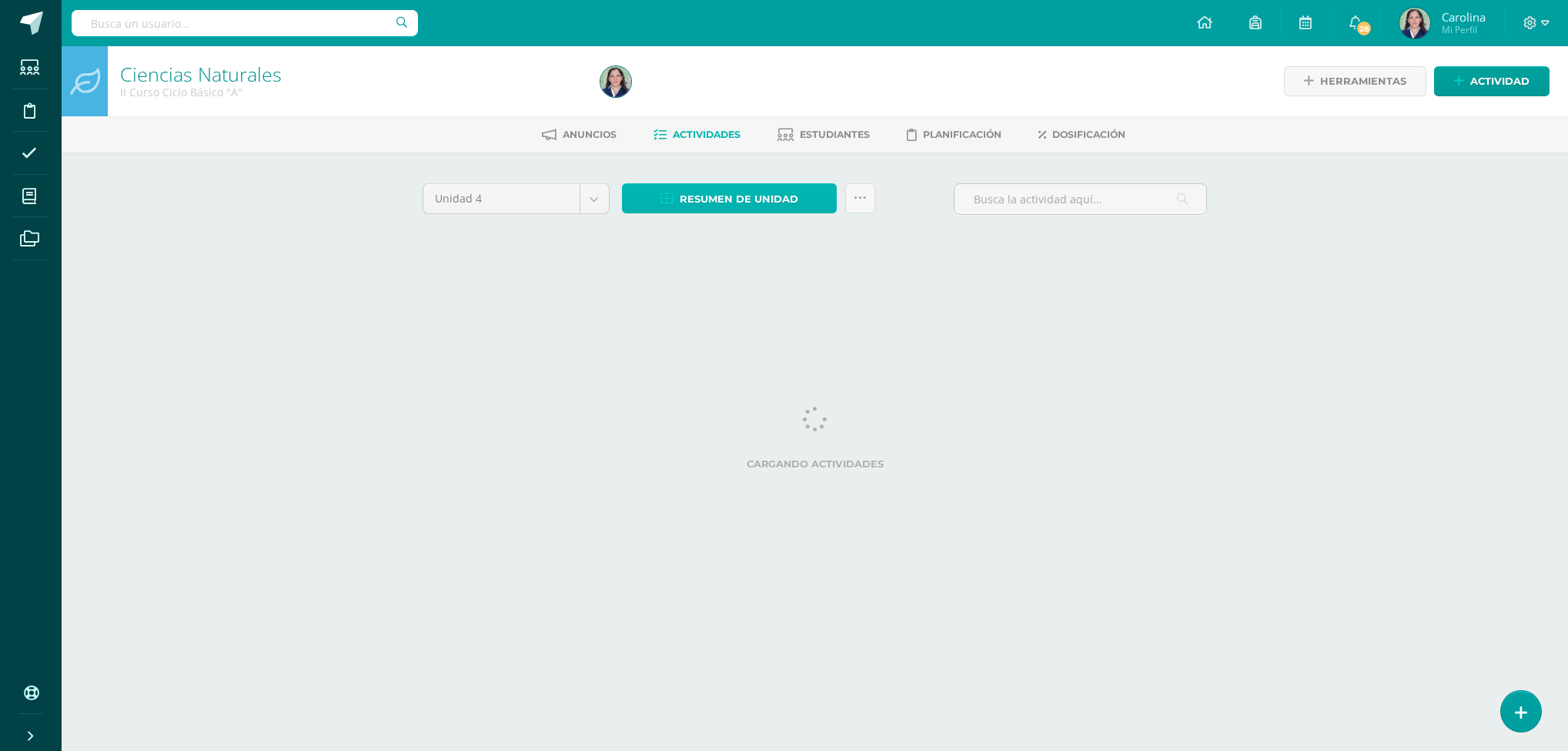
click at [720, 202] on span "Resumen de unidad" at bounding box center [739, 200] width 119 height 29
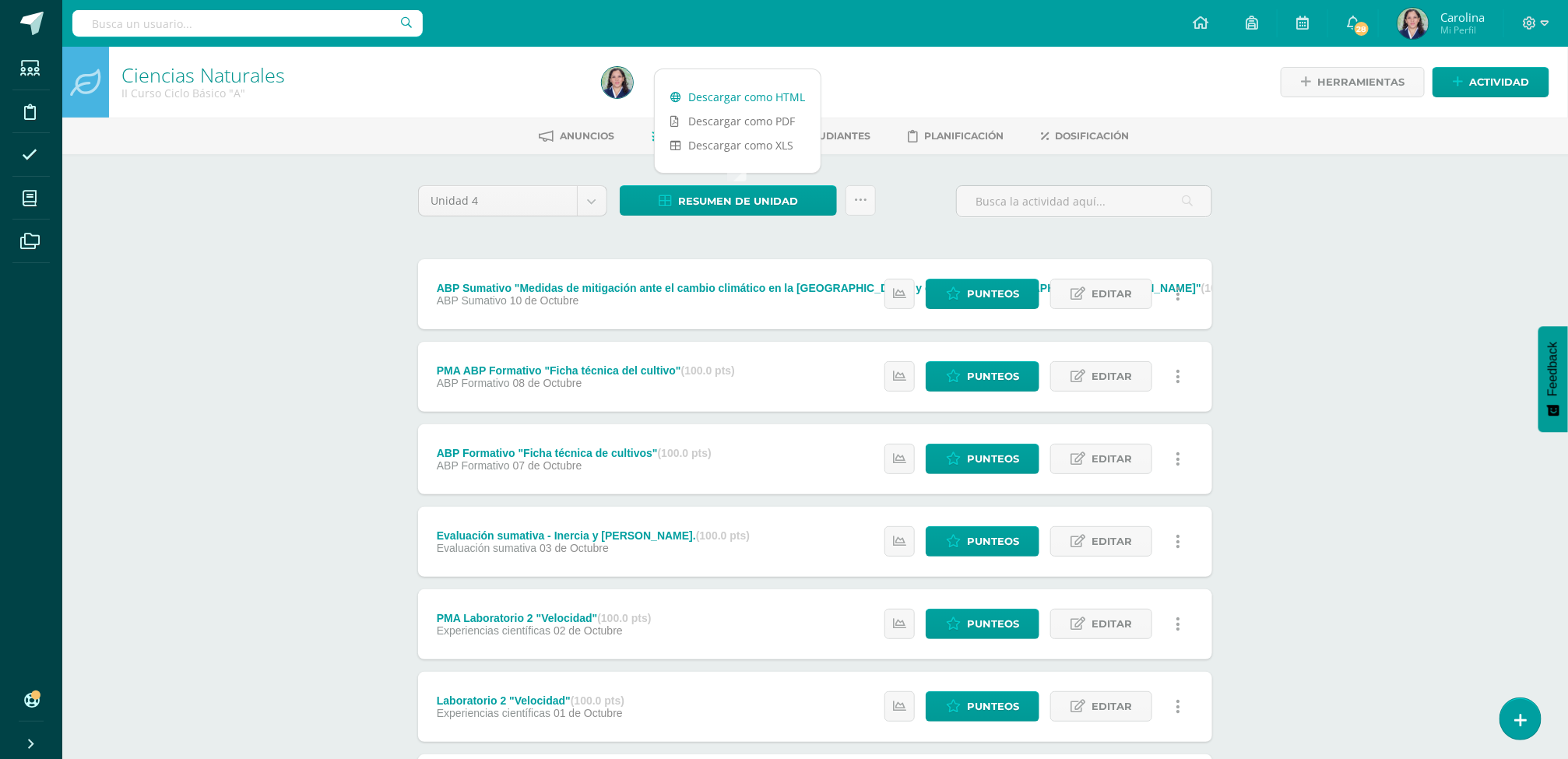
click at [769, 90] on link "Descargar como HTML" at bounding box center [738, 97] width 166 height 24
